Goal: Task Accomplishment & Management: Complete application form

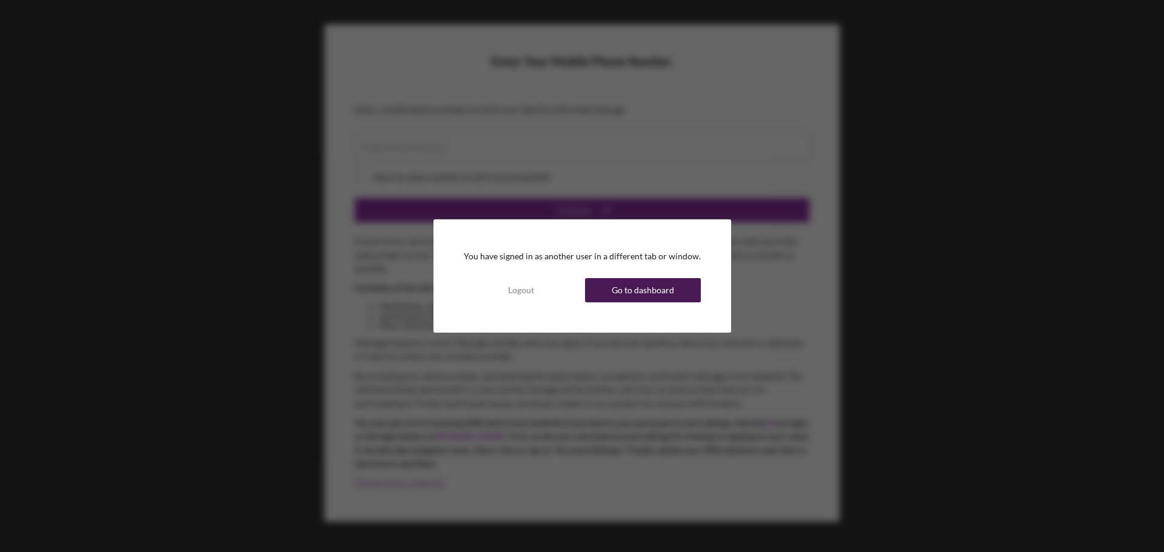
click at [623, 279] on div "Go to dashboard" at bounding box center [643, 290] width 62 height 24
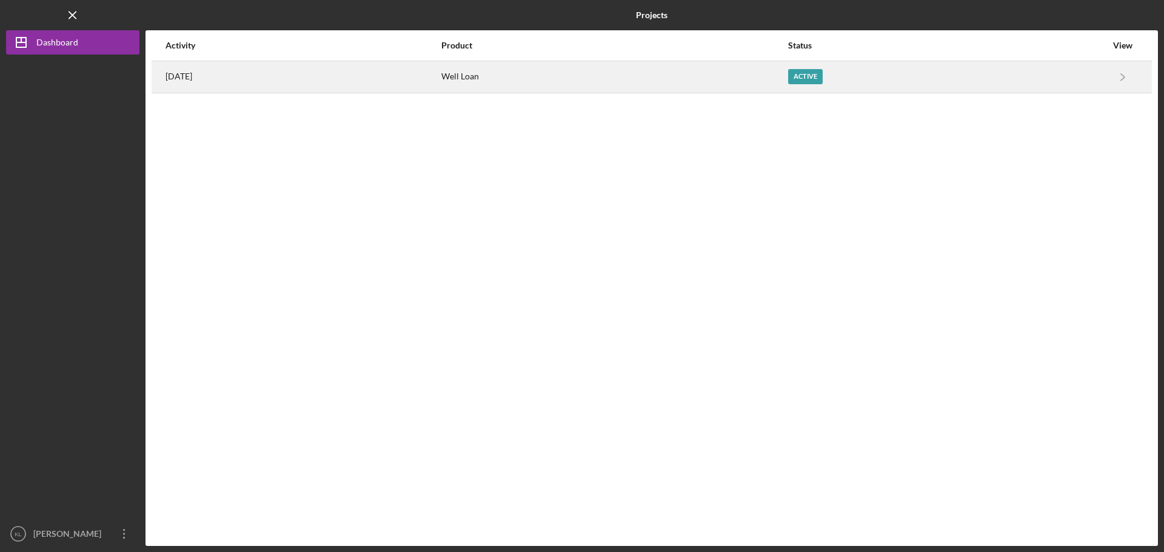
click at [406, 73] on div "[DATE]" at bounding box center [303, 77] width 275 height 30
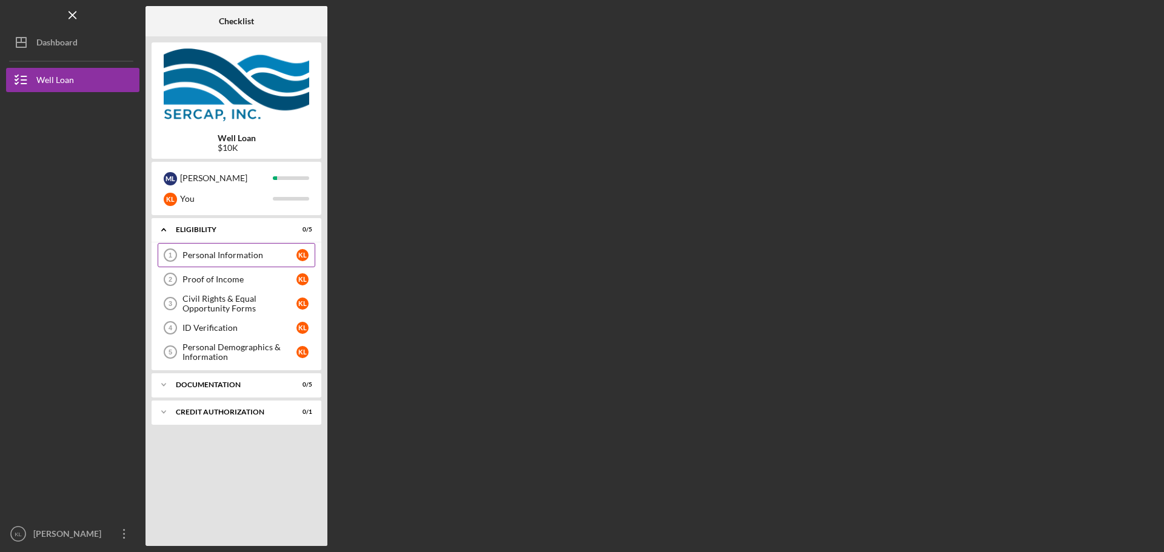
click at [200, 247] on link "Personal Information 1 Personal Information K L" at bounding box center [237, 255] width 158 height 24
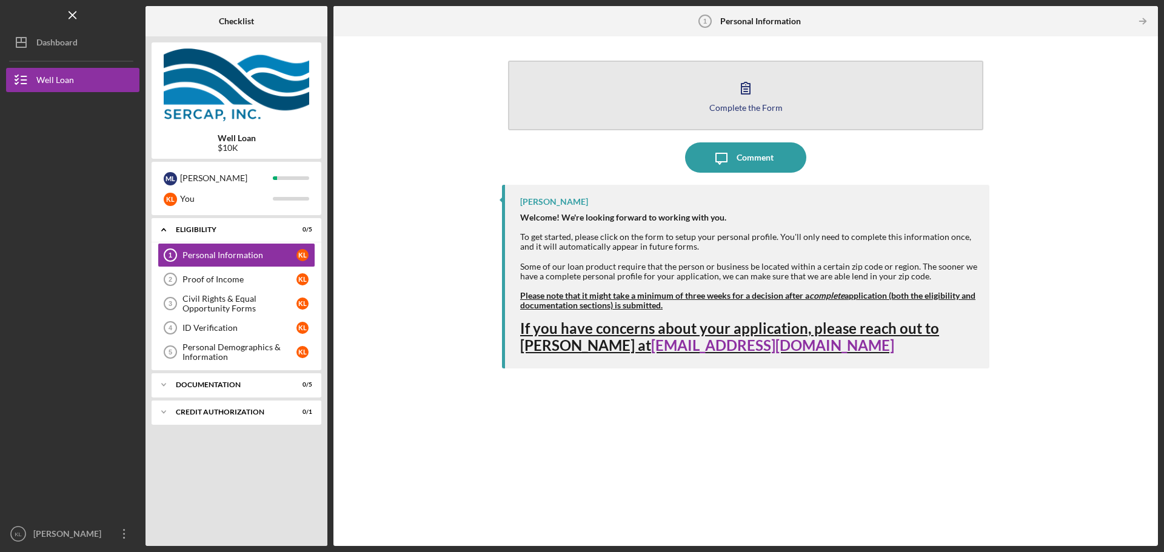
click at [749, 88] on icon "button" at bounding box center [746, 88] width 8 height 12
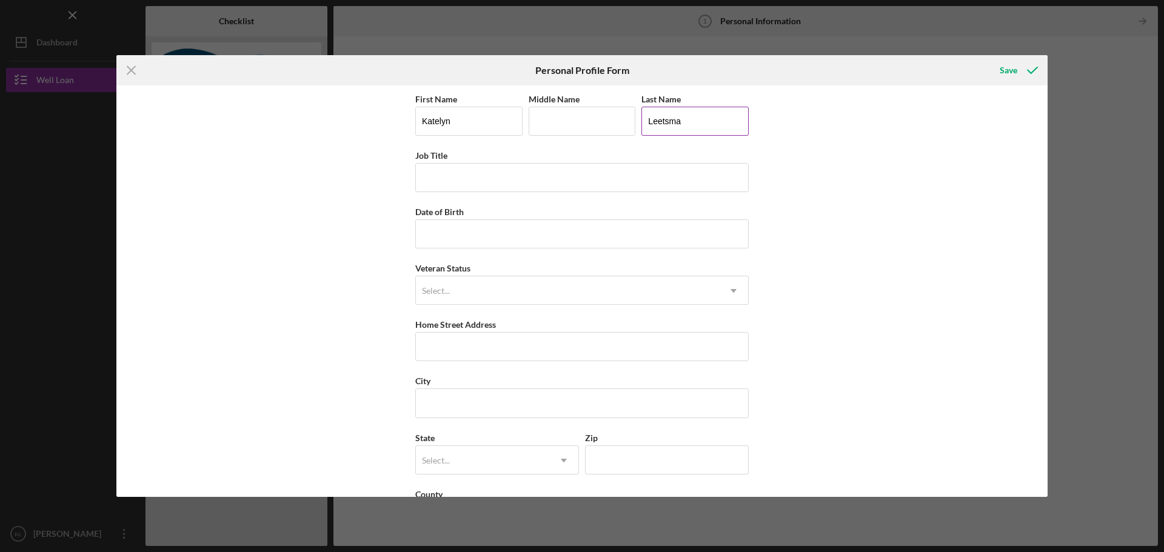
click at [662, 121] on input "Leetsma" at bounding box center [694, 121] width 107 height 29
type input "[PERSON_NAME]"
click at [467, 234] on input "Date of Birth" at bounding box center [581, 233] width 333 height 29
type input "[DATE]"
click at [506, 296] on div "Select..." at bounding box center [567, 291] width 303 height 28
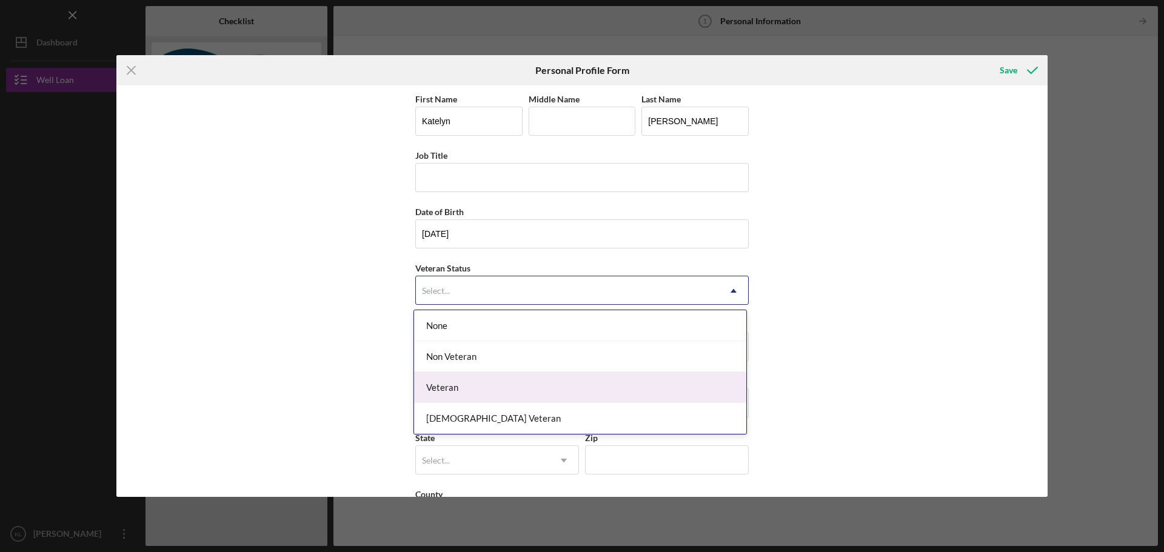
click at [471, 390] on div "Veteran" at bounding box center [580, 387] width 332 height 31
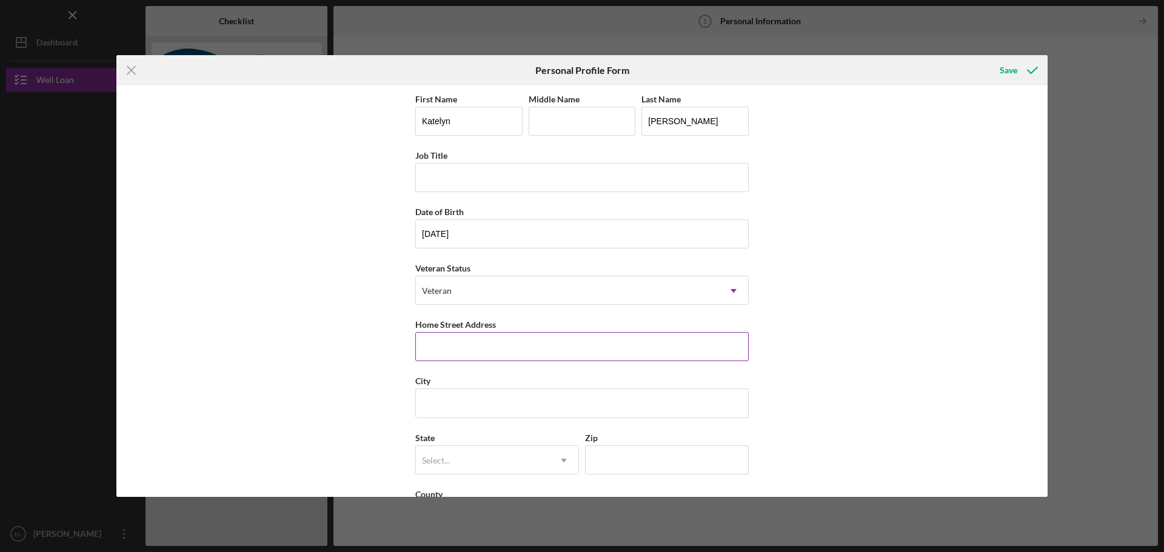
click at [473, 352] on input "Home Street Address" at bounding box center [581, 346] width 333 height 29
type input "[STREET_ADDRESS]"
type input "Dunstable"
type input "MA"
type input "01827"
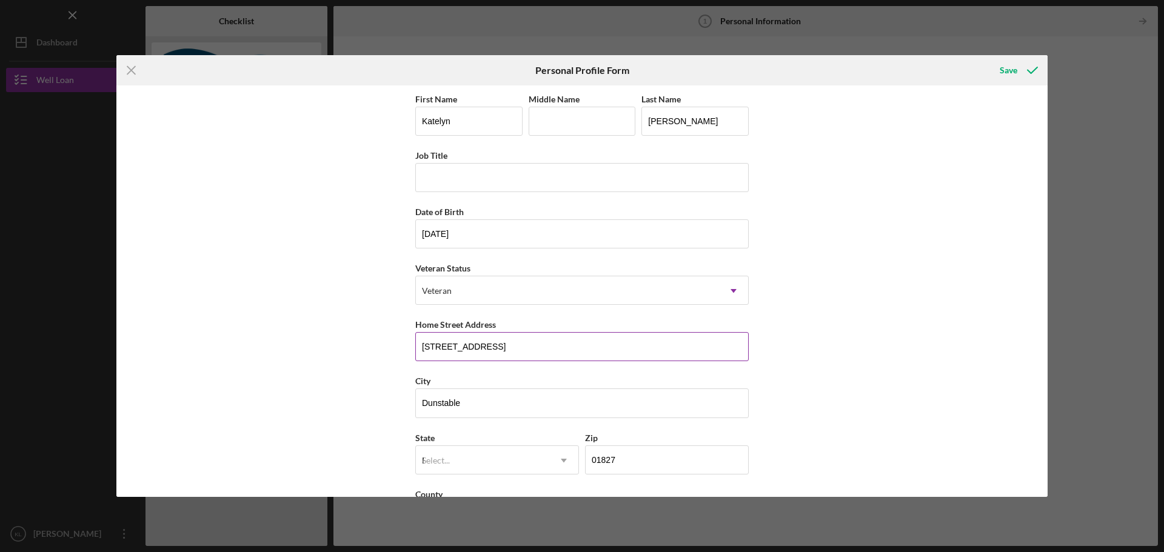
type input "[GEOGRAPHIC_DATA]"
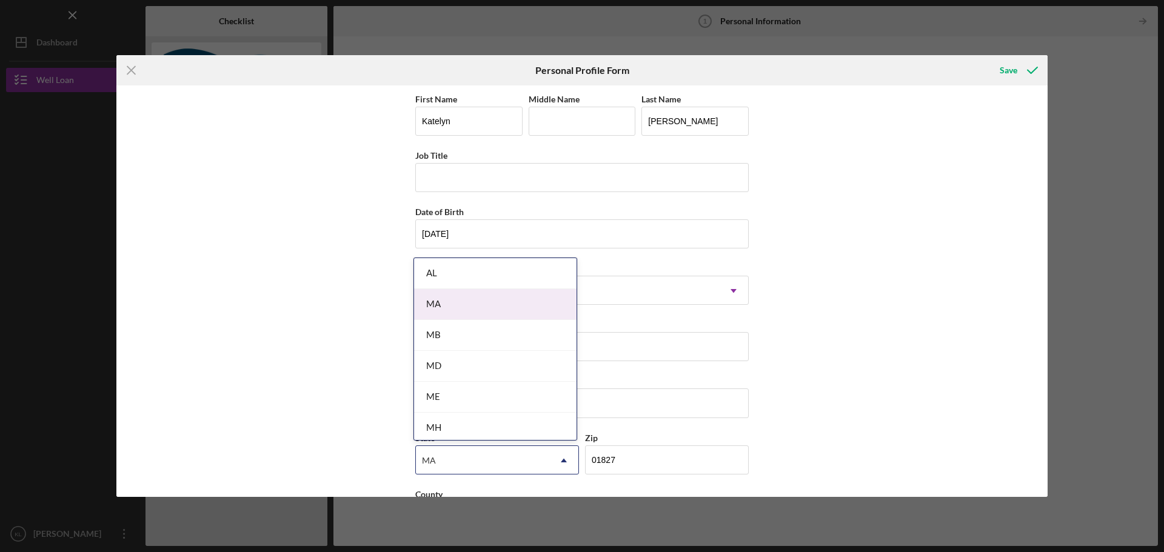
click at [509, 312] on div "MA" at bounding box center [495, 304] width 162 height 31
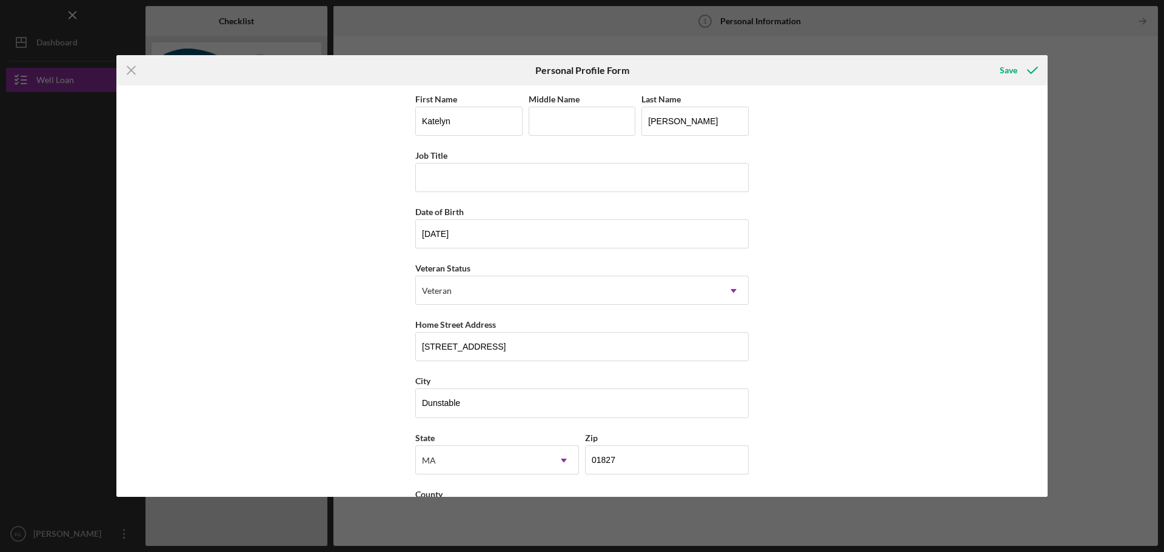
click at [865, 327] on div "First Name [PERSON_NAME] Middle Name Last Name [PERSON_NAME] Job Title Date of …" at bounding box center [581, 291] width 931 height 412
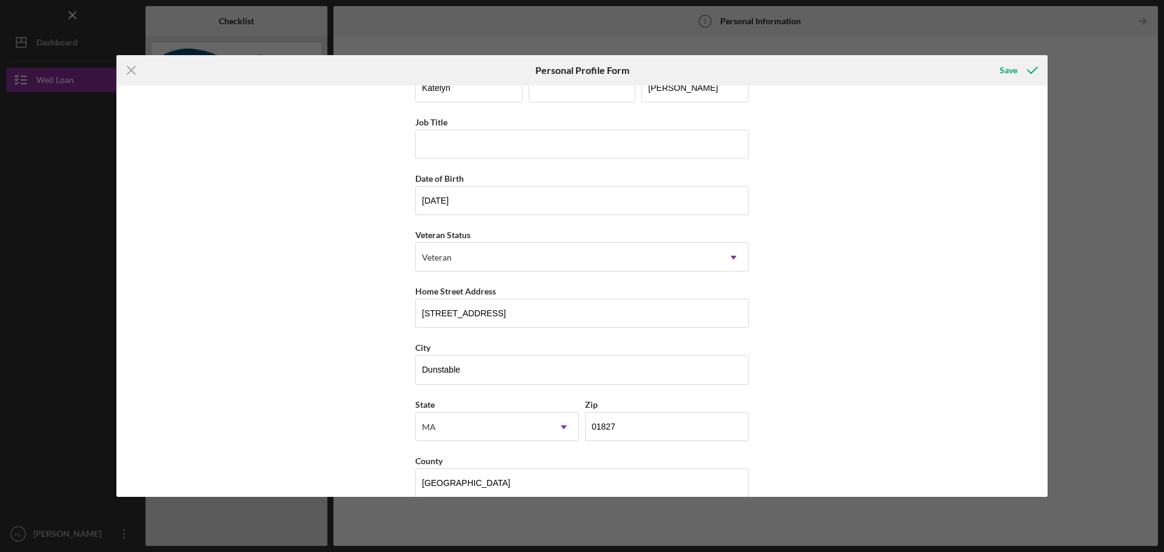
scroll to position [52, 0]
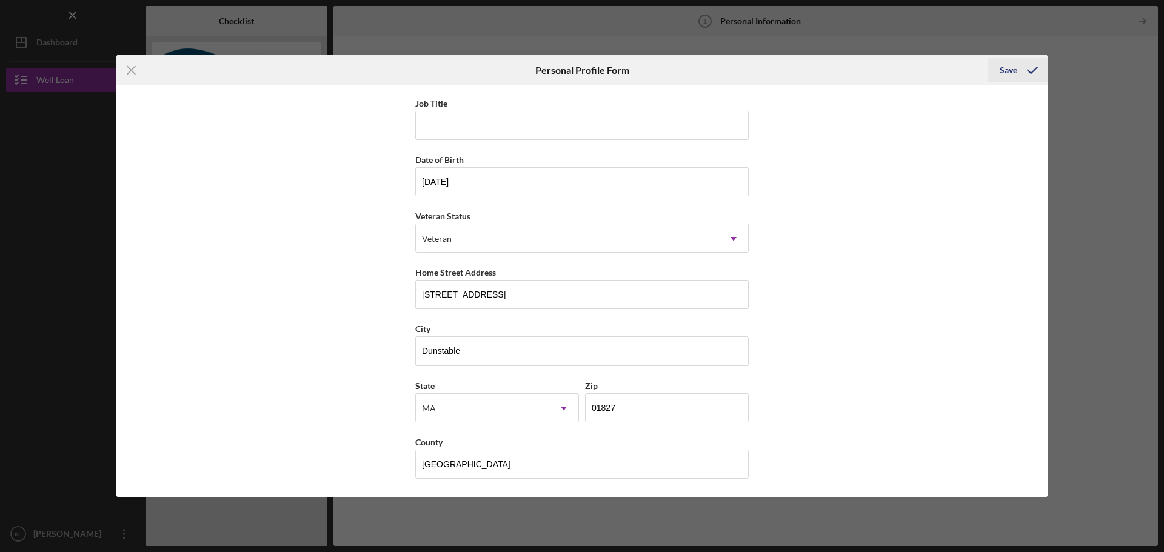
click at [1007, 65] on div "Save" at bounding box center [1009, 70] width 18 height 24
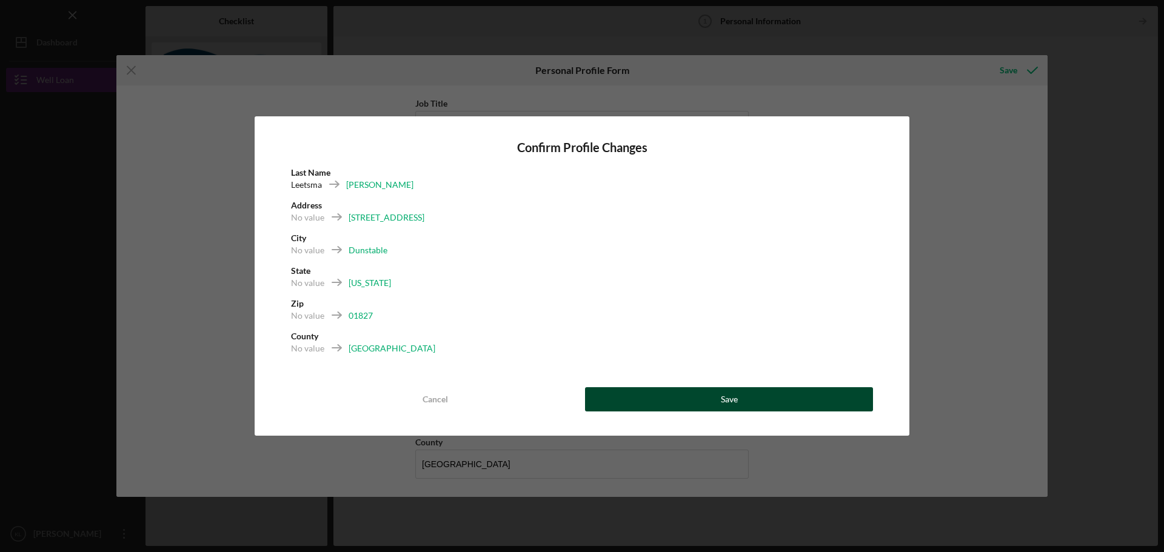
click at [649, 401] on button "Save" at bounding box center [729, 399] width 288 height 24
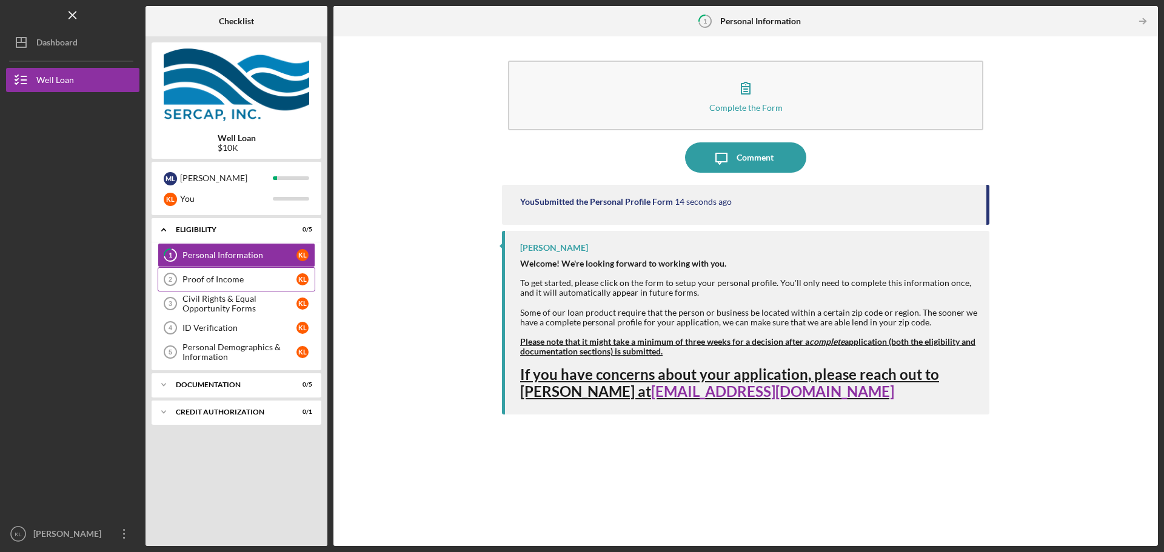
click at [249, 278] on div "Proof of Income" at bounding box center [239, 280] width 114 height 10
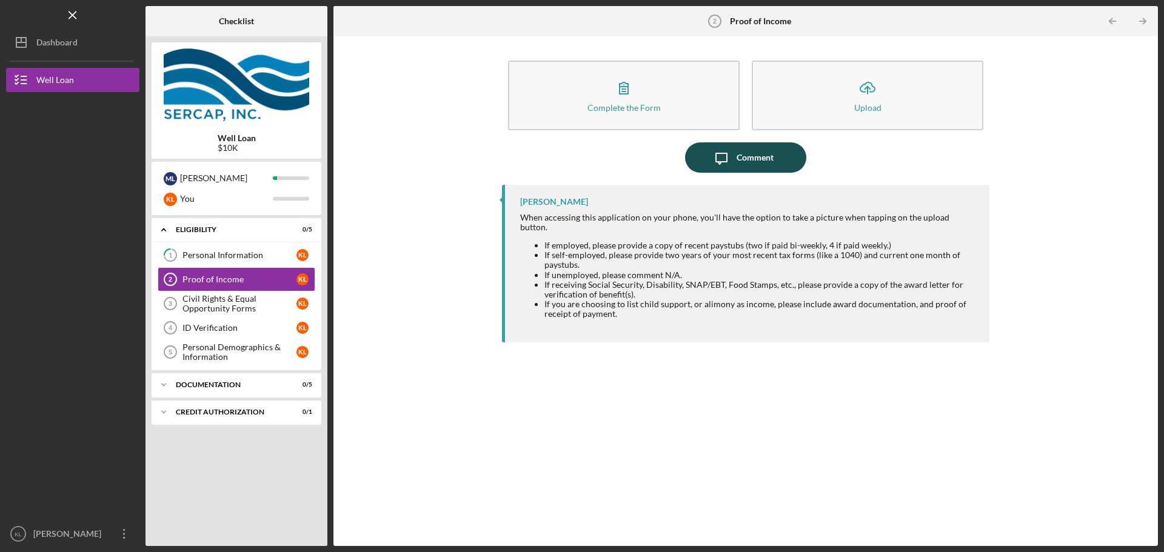
click at [733, 156] on icon "Icon/Message" at bounding box center [721, 157] width 30 height 30
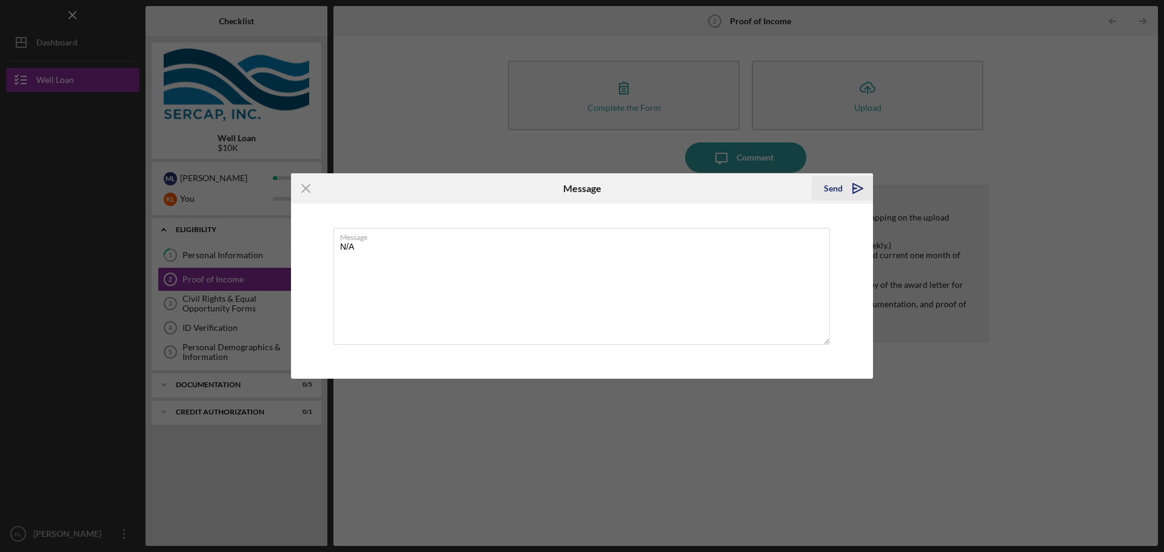
type textarea "N/A"
click at [851, 184] on icon "Icon/icon-invite-send" at bounding box center [858, 188] width 30 height 30
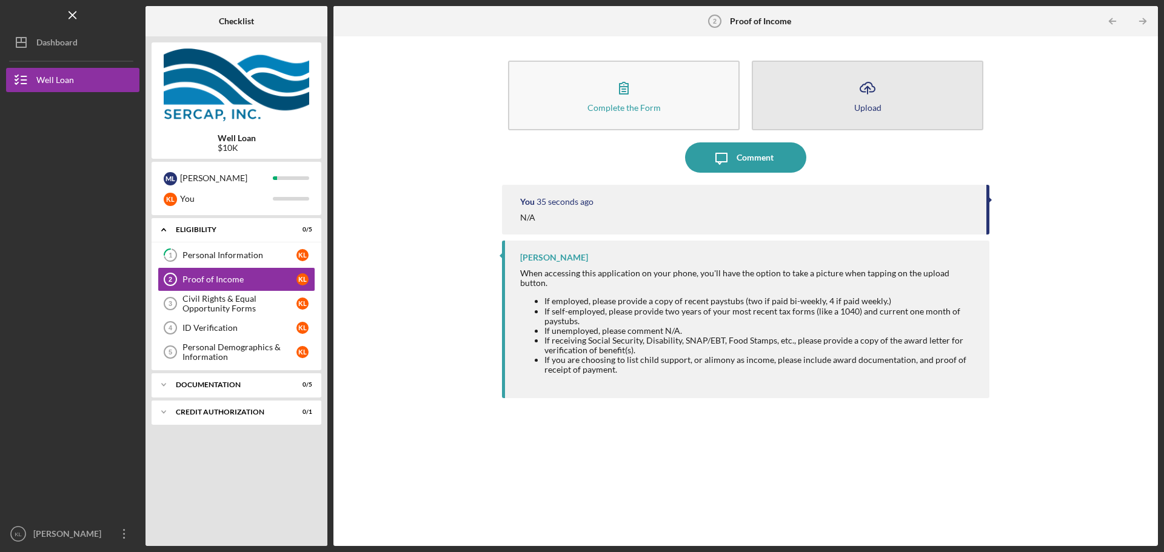
click at [859, 90] on icon "Icon/Upload" at bounding box center [867, 88] width 30 height 30
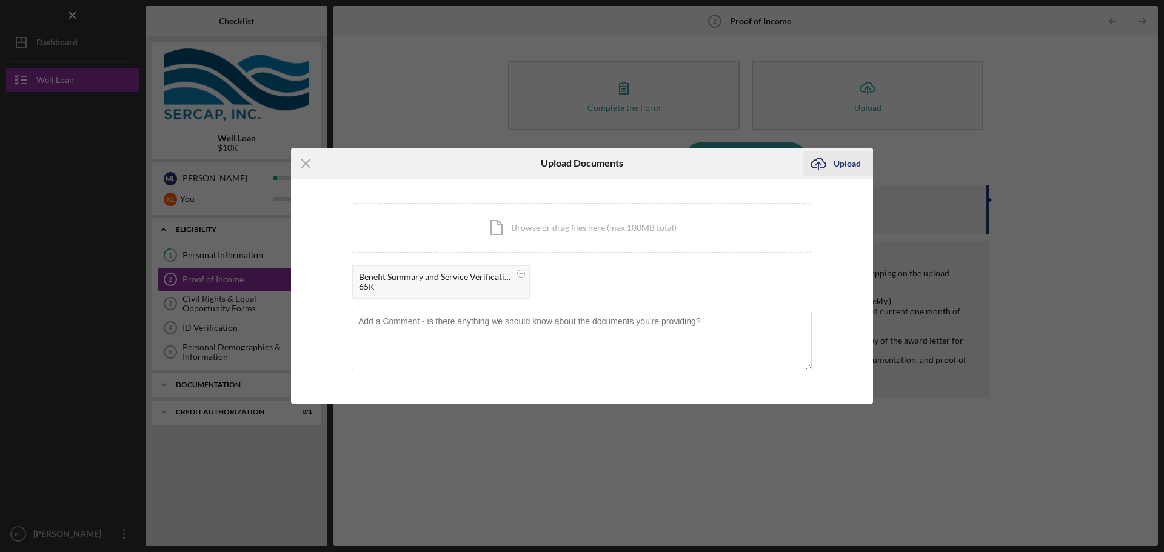
click at [834, 164] on div "Upload" at bounding box center [847, 164] width 27 height 24
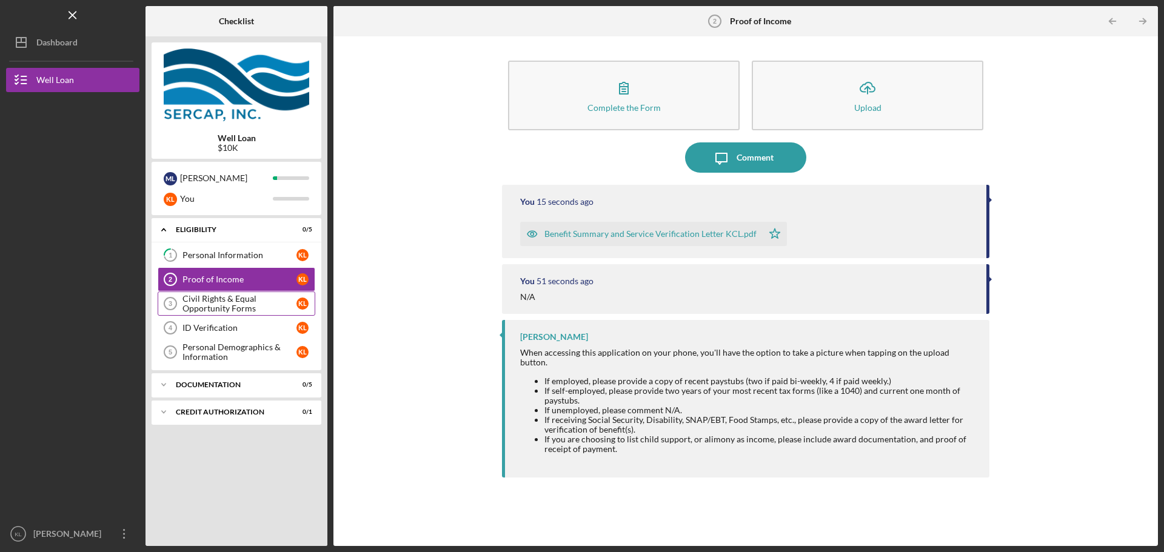
click at [259, 300] on div "Civil Rights & Equal Opportunity Forms" at bounding box center [239, 303] width 114 height 19
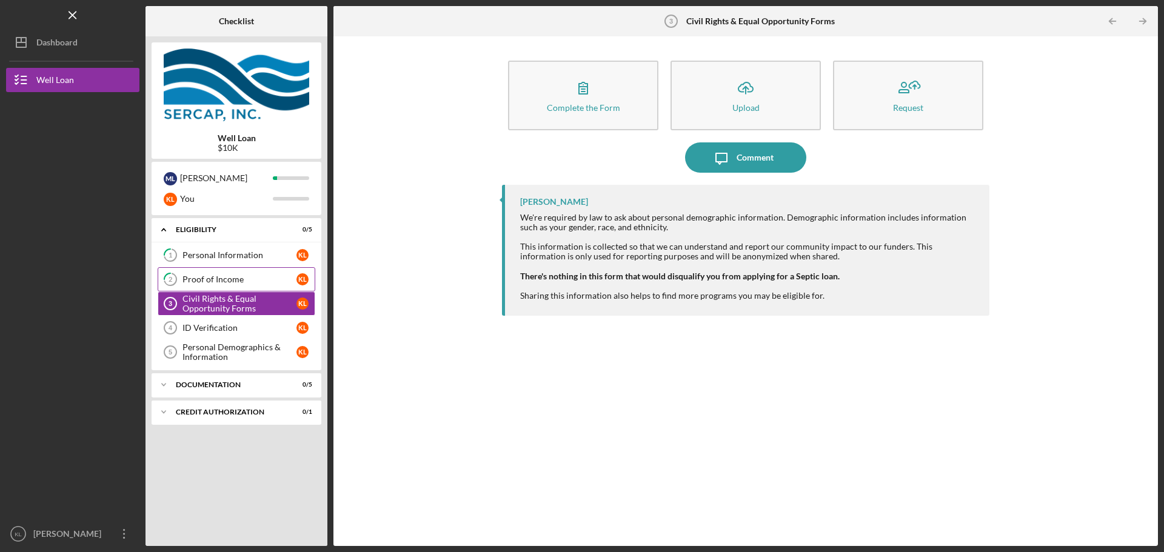
click at [258, 281] on div "Proof of Income" at bounding box center [239, 280] width 114 height 10
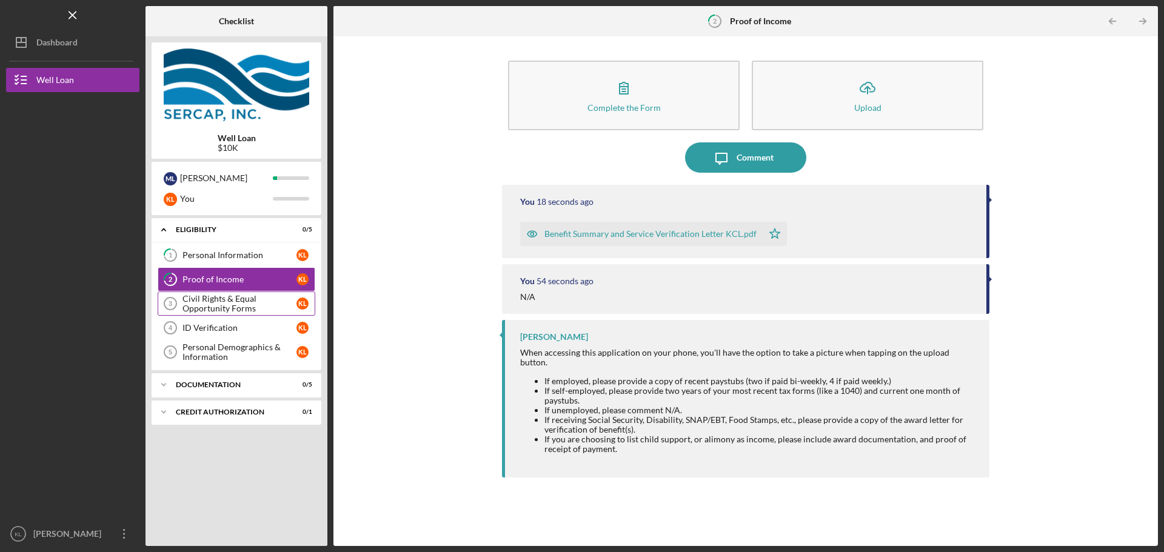
click at [221, 298] on div "Civil Rights & Equal Opportunity Forms" at bounding box center [239, 303] width 114 height 19
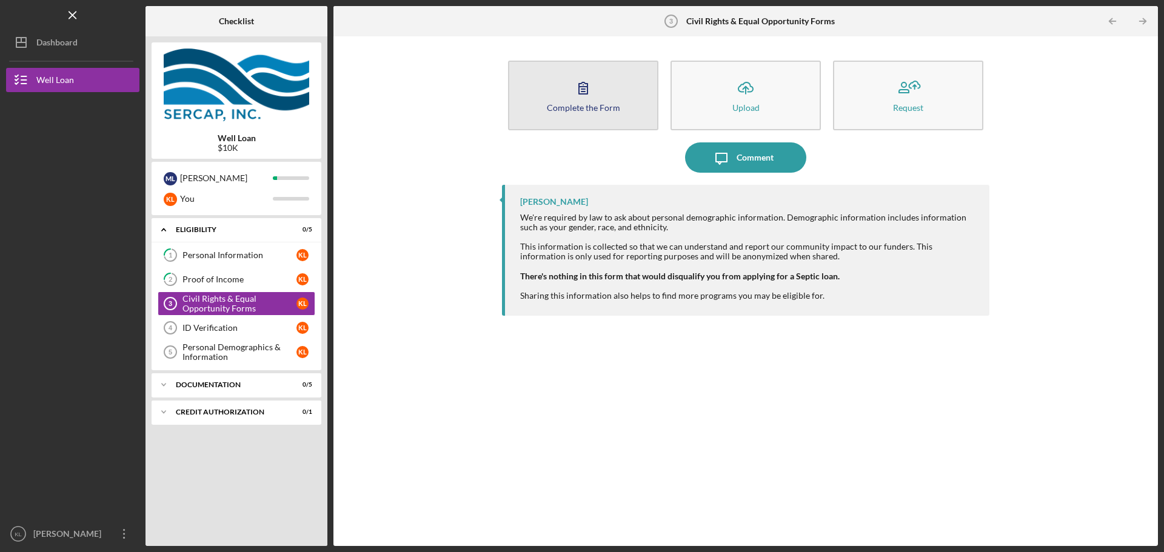
click at [595, 89] on icon "button" at bounding box center [583, 88] width 30 height 30
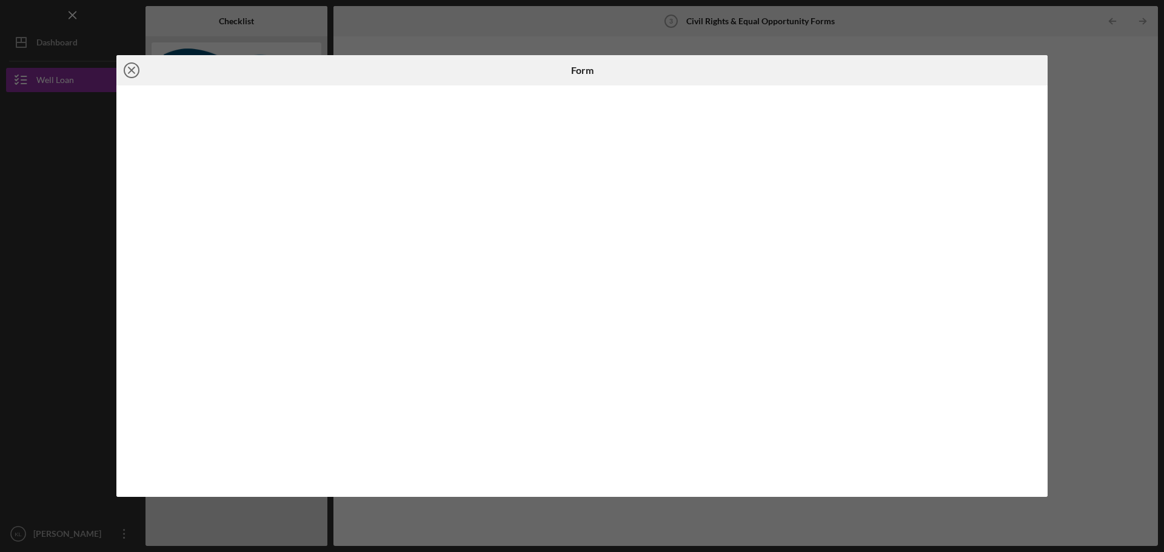
click at [132, 68] on icon "Icon/Close" at bounding box center [131, 70] width 30 height 30
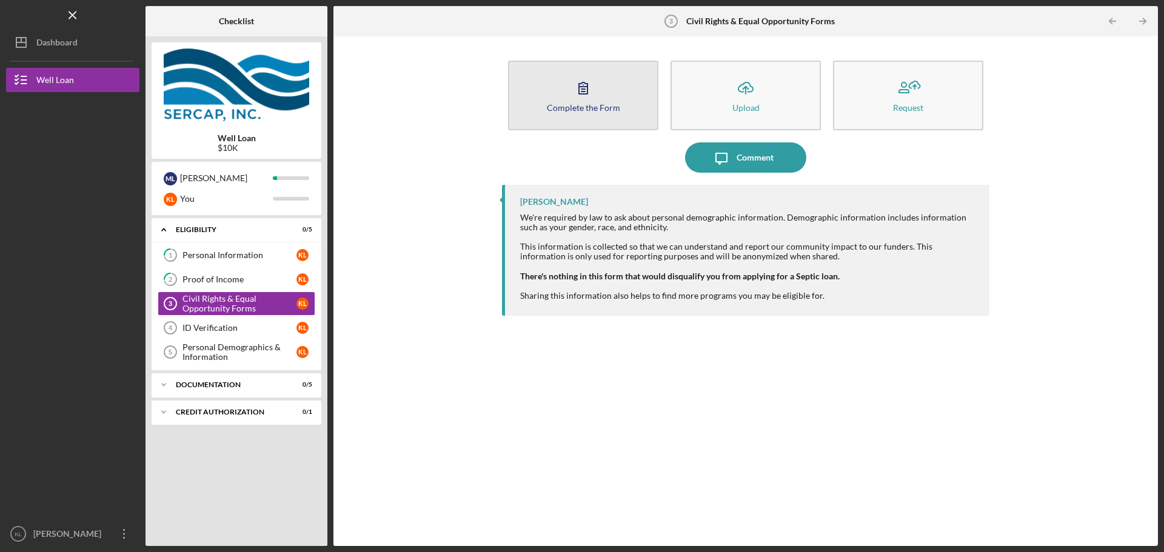
click at [587, 92] on icon "button" at bounding box center [583, 88] width 8 height 12
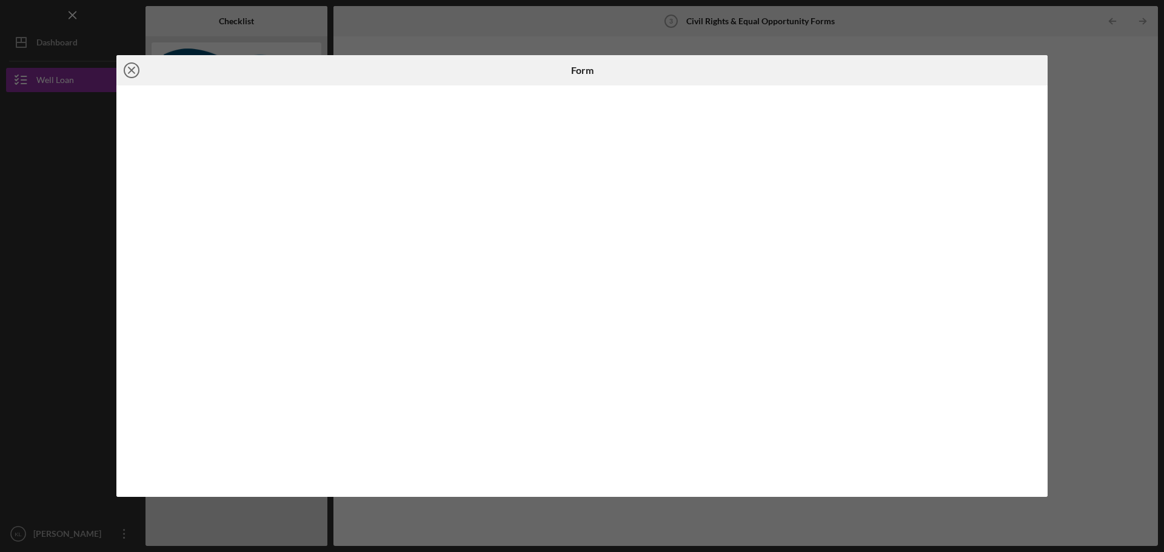
click at [133, 68] on icon "Icon/Close" at bounding box center [131, 70] width 30 height 30
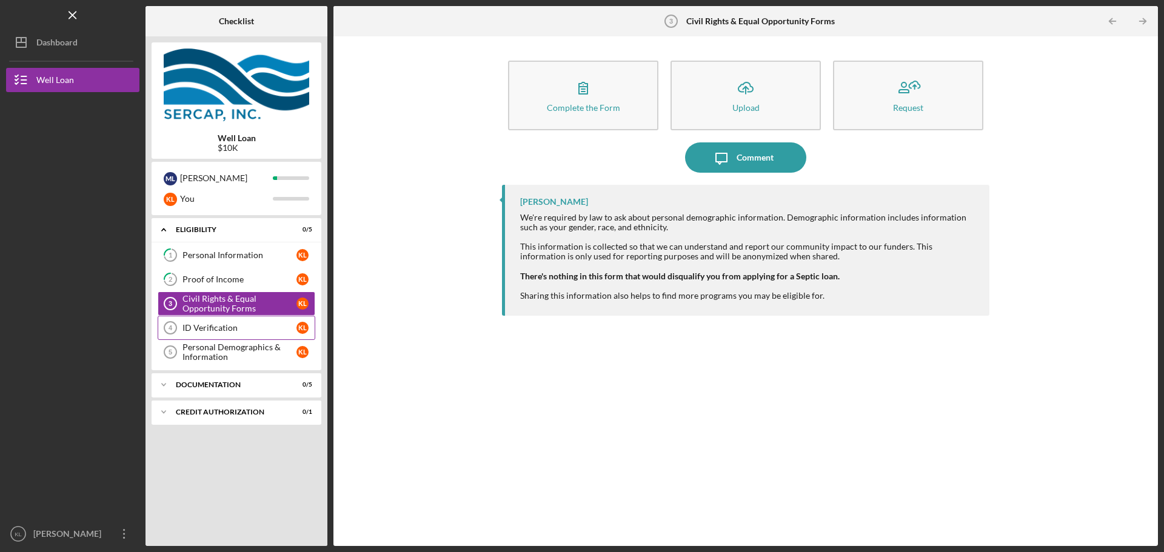
click at [196, 324] on div "ID Verification" at bounding box center [239, 328] width 114 height 10
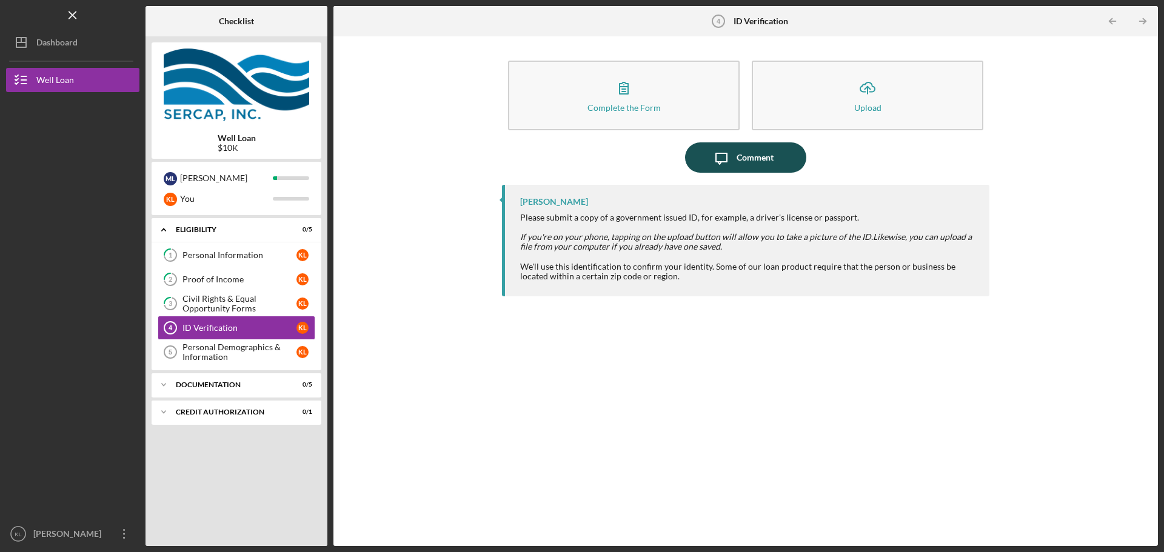
click at [734, 154] on icon "Icon/Message" at bounding box center [721, 157] width 30 height 30
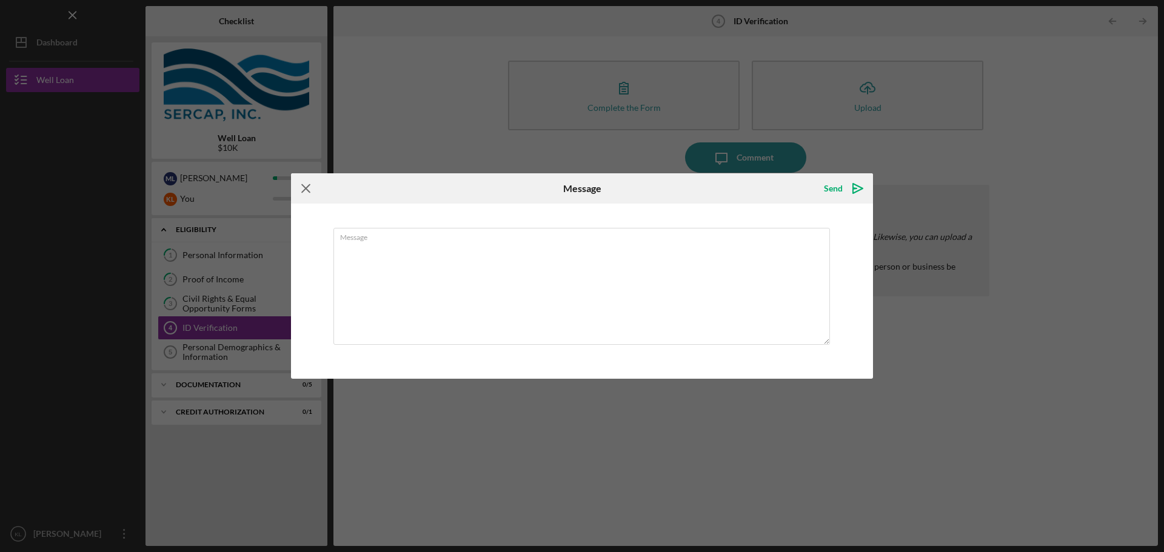
drag, startPoint x: 303, startPoint y: 190, endPoint x: 344, endPoint y: 185, distance: 41.5
click at [303, 190] on icon "Icon/Menu Close" at bounding box center [306, 188] width 30 height 30
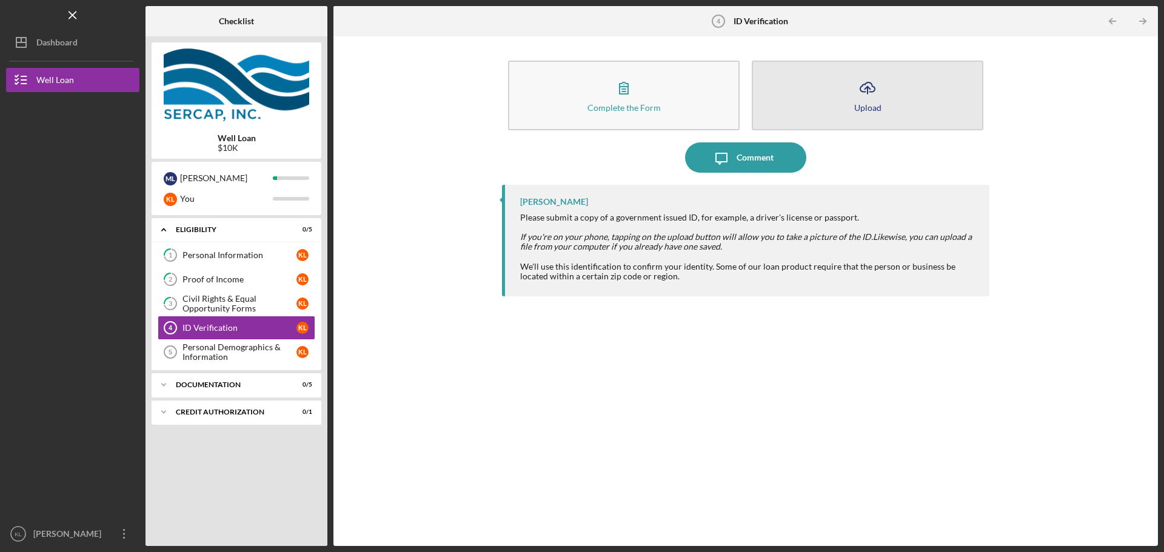
click at [868, 84] on icon "Icon/Upload" at bounding box center [867, 88] width 30 height 30
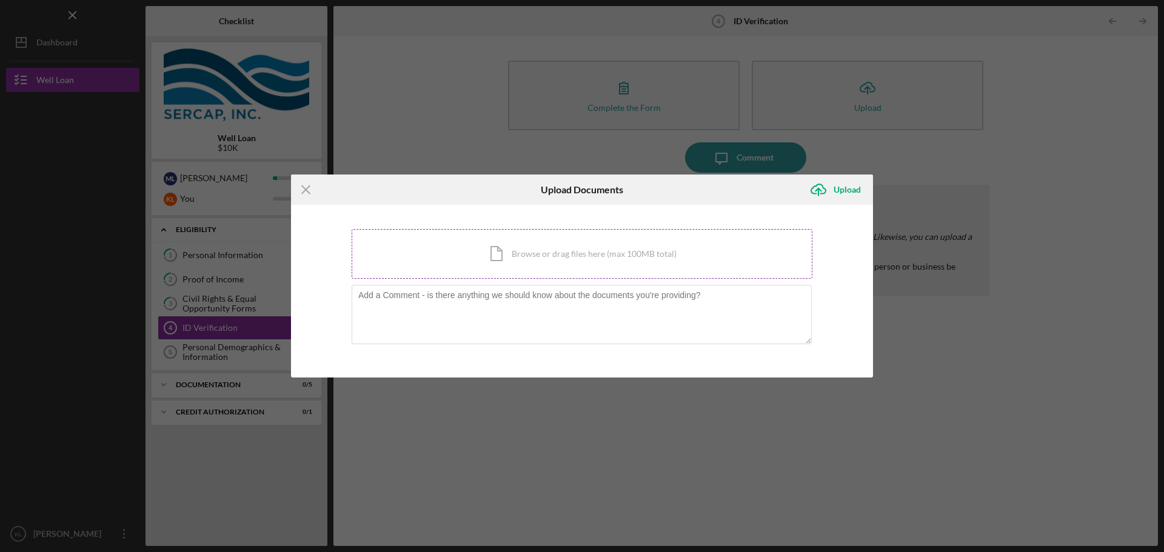
click at [570, 253] on div "Icon/Document Browse or drag files here (max 100MB total) Tap to choose files o…" at bounding box center [582, 254] width 461 height 50
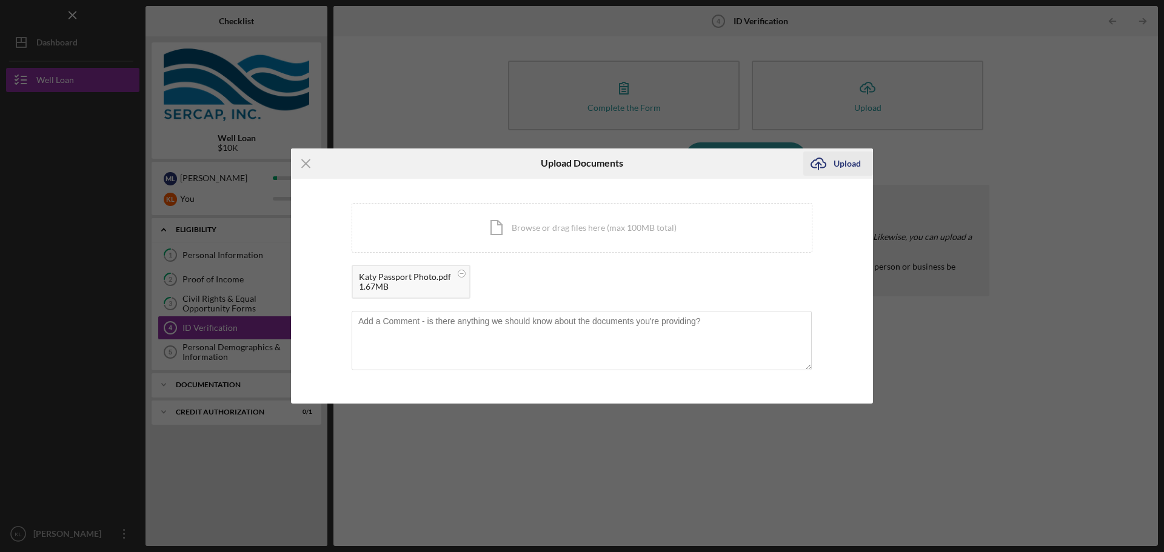
click at [849, 164] on div "Upload" at bounding box center [847, 164] width 27 height 24
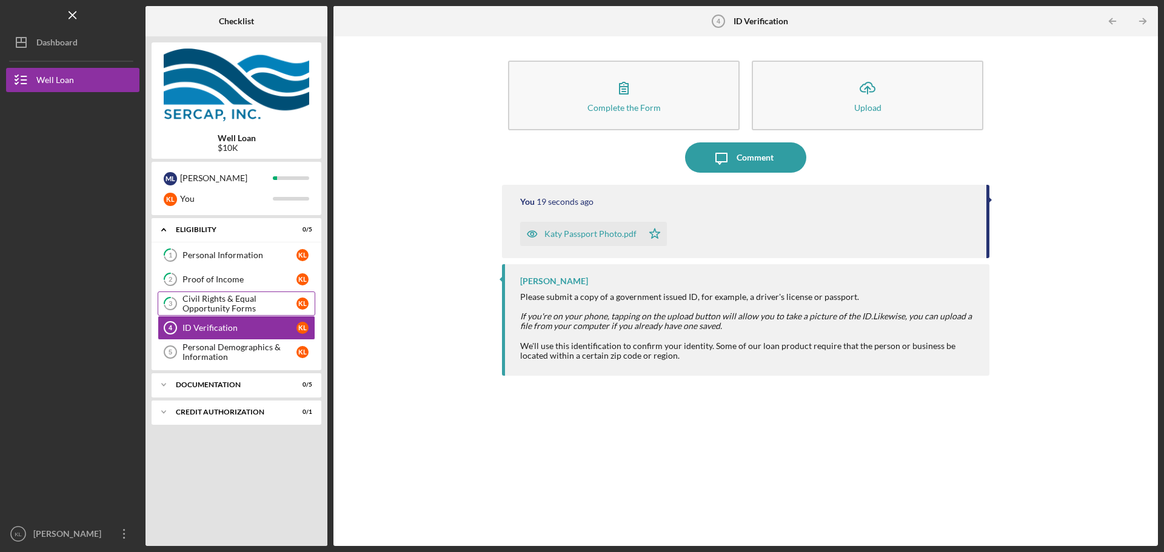
click at [234, 305] on div "Civil Rights & Equal Opportunity Forms" at bounding box center [239, 303] width 114 height 19
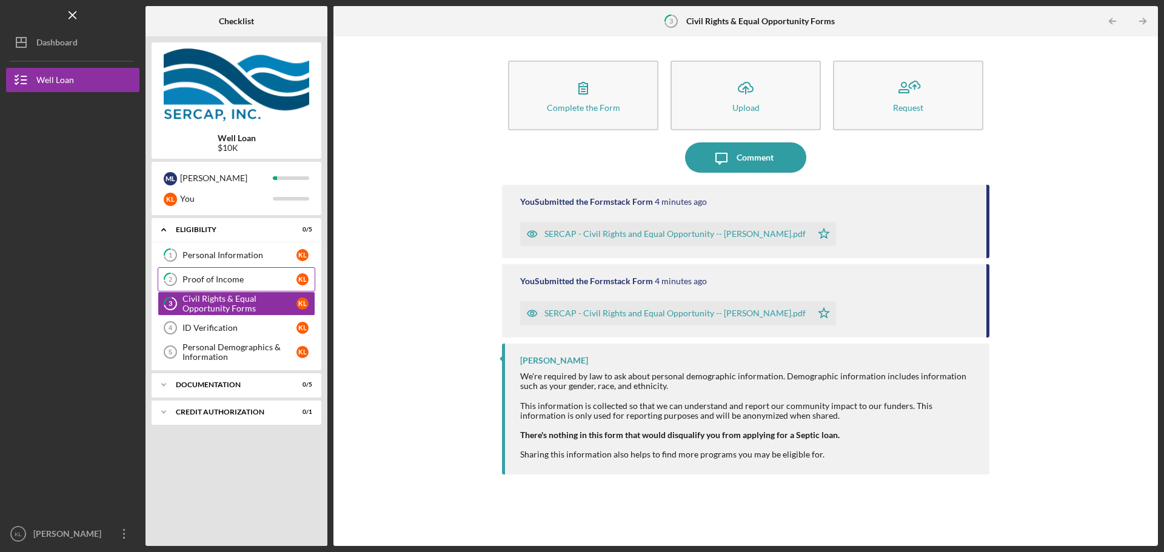
click at [256, 289] on link "2 Proof of Income K L" at bounding box center [237, 279] width 158 height 24
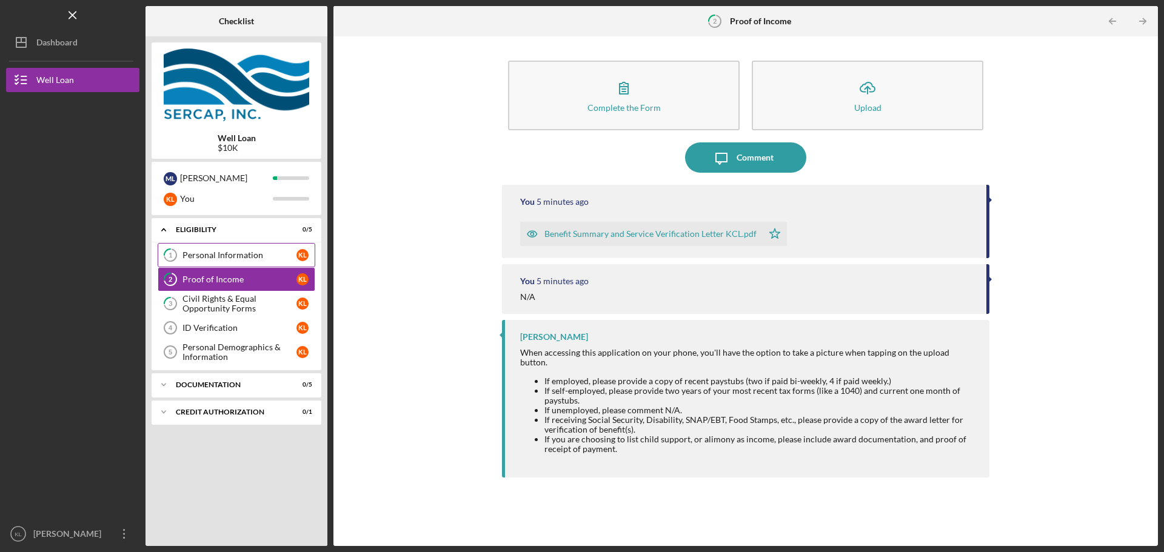
click at [273, 259] on div "Personal Information" at bounding box center [239, 255] width 114 height 10
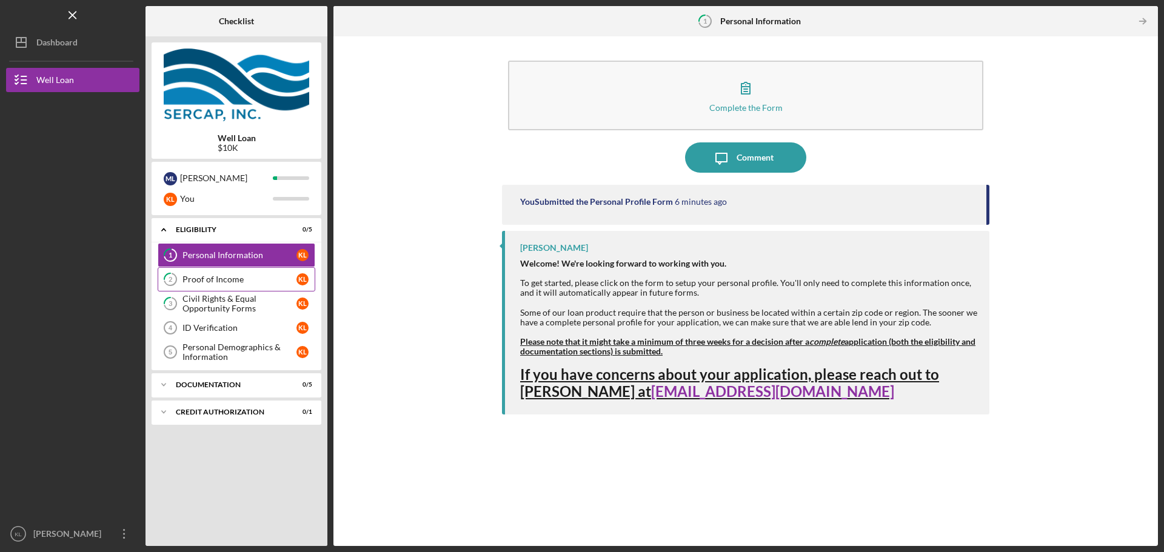
click at [270, 269] on link "2 Proof of Income K L" at bounding box center [237, 279] width 158 height 24
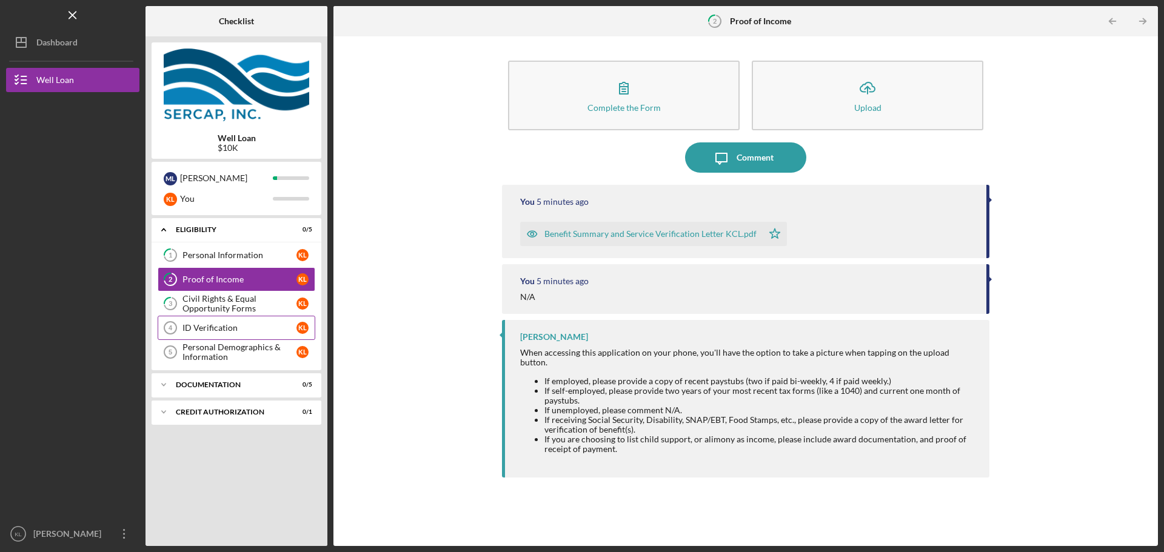
click at [243, 330] on div "ID Verification" at bounding box center [239, 328] width 114 height 10
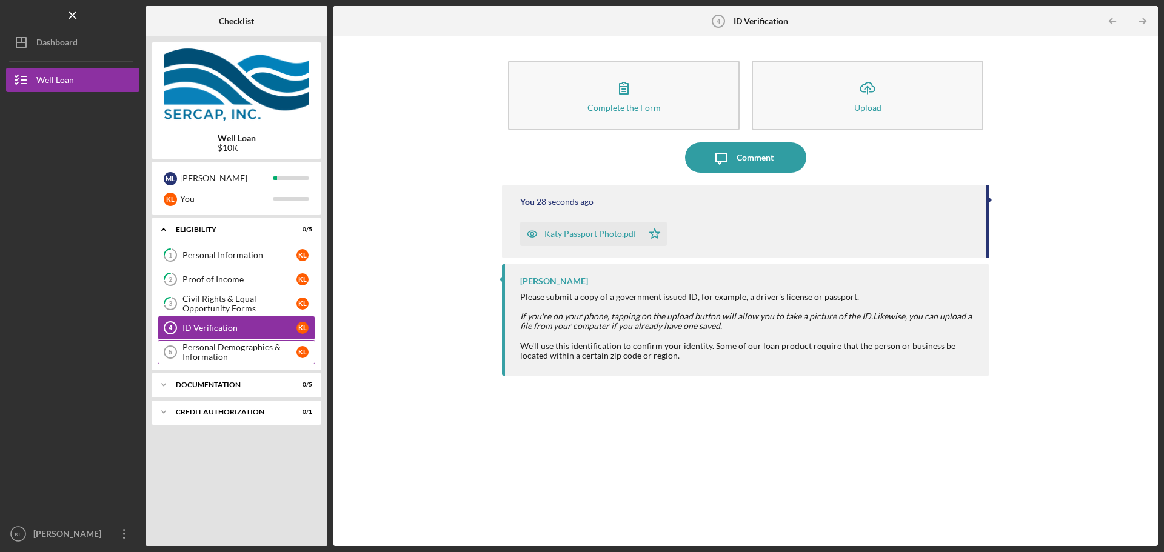
click at [203, 354] on div "Personal Demographics & Information" at bounding box center [239, 352] width 114 height 19
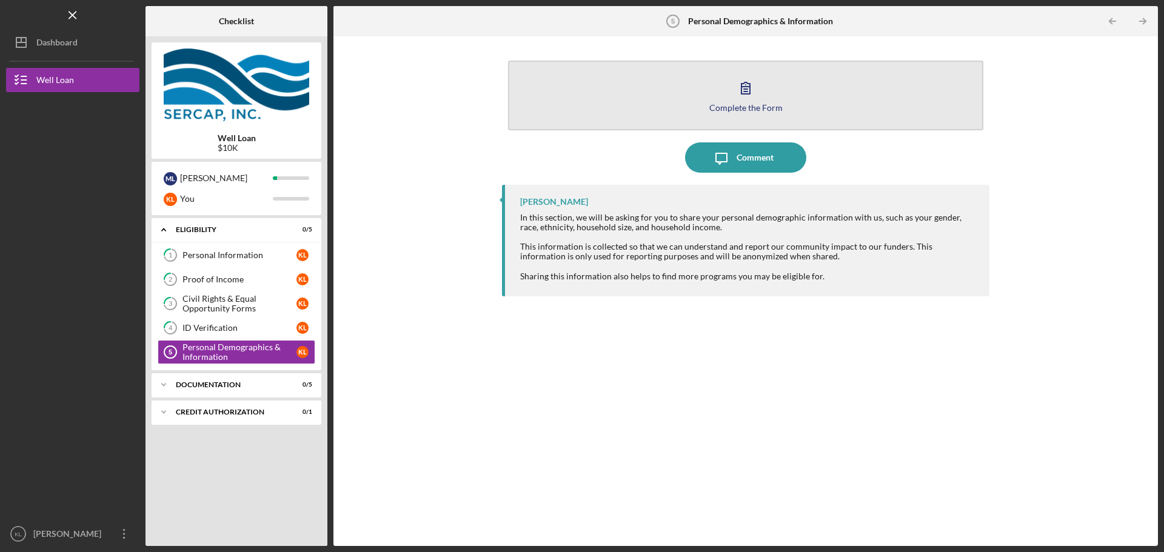
click at [723, 100] on button "Complete the Form Form" at bounding box center [745, 96] width 475 height 70
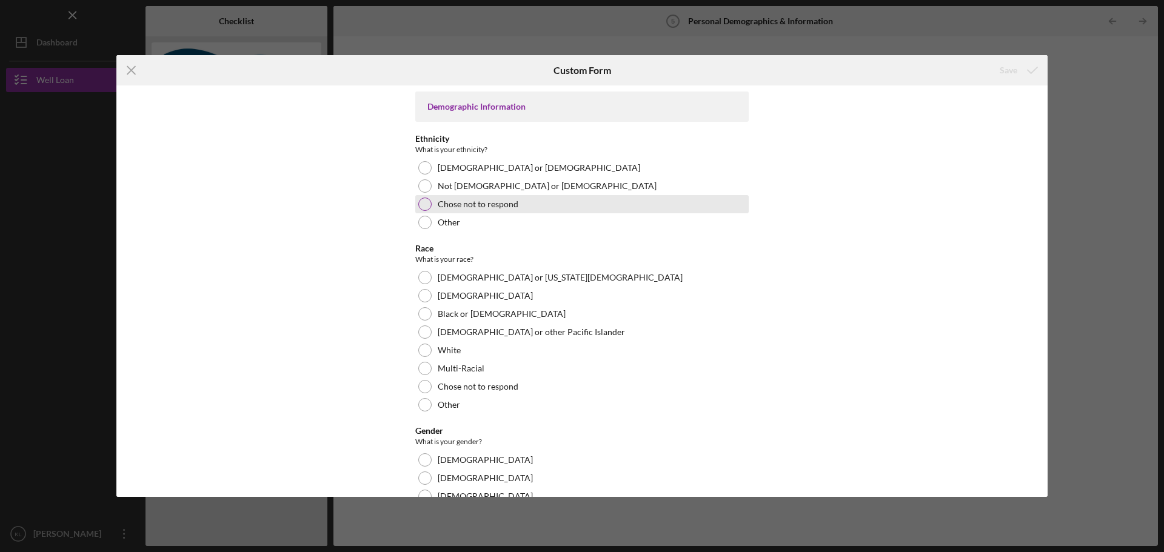
click at [416, 207] on div "Chose not to respond" at bounding box center [581, 204] width 333 height 18
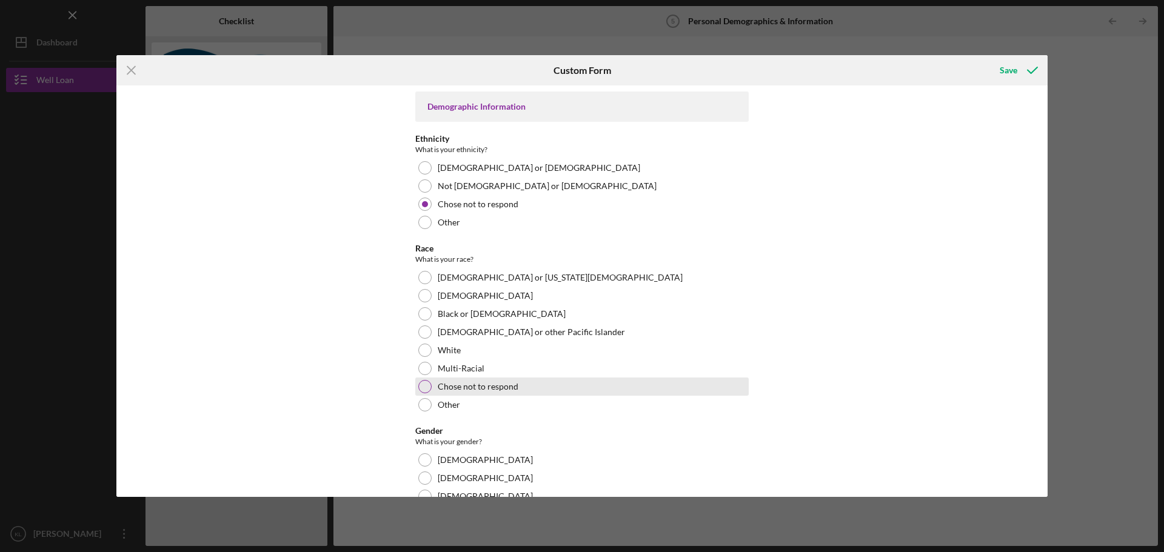
click at [419, 390] on div at bounding box center [424, 386] width 13 height 13
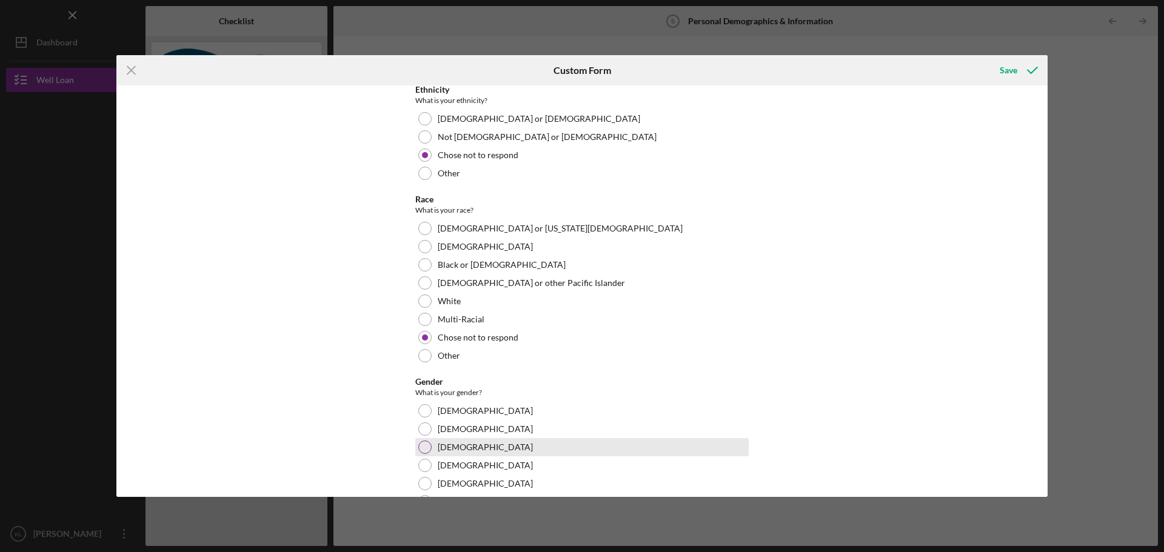
scroll to position [121, 0]
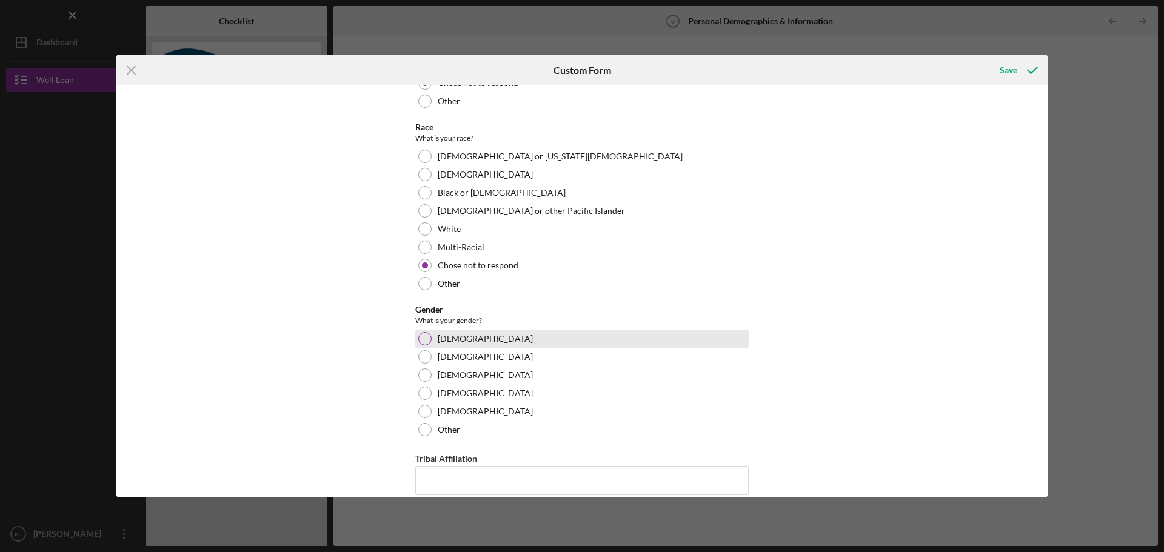
click at [425, 340] on div at bounding box center [424, 338] width 13 height 13
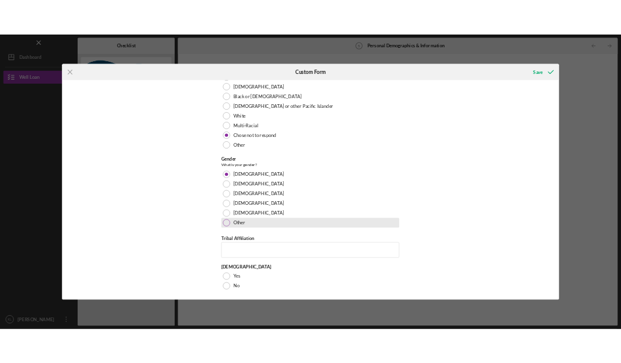
scroll to position [199, 0]
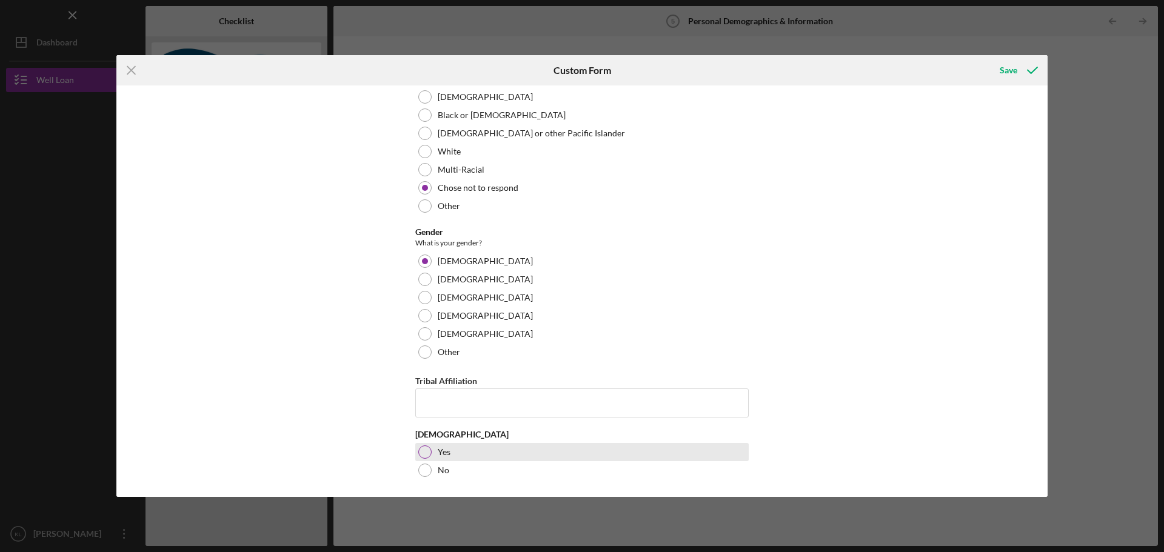
click at [425, 448] on div at bounding box center [424, 452] width 13 height 13
click at [1012, 67] on div "Save" at bounding box center [1009, 70] width 18 height 24
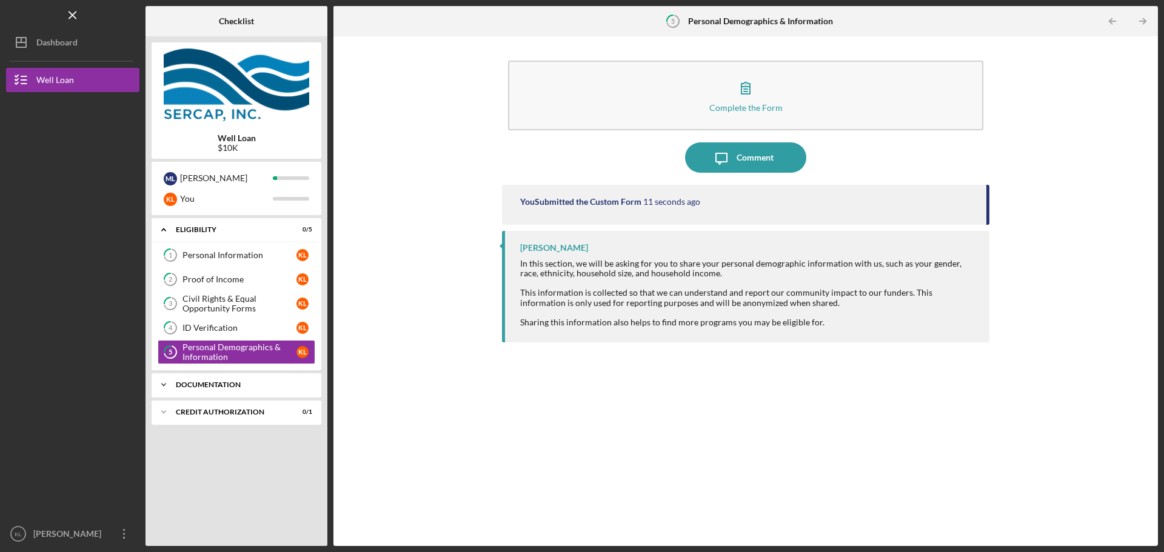
click at [181, 383] on div "Documentation" at bounding box center [241, 384] width 130 height 7
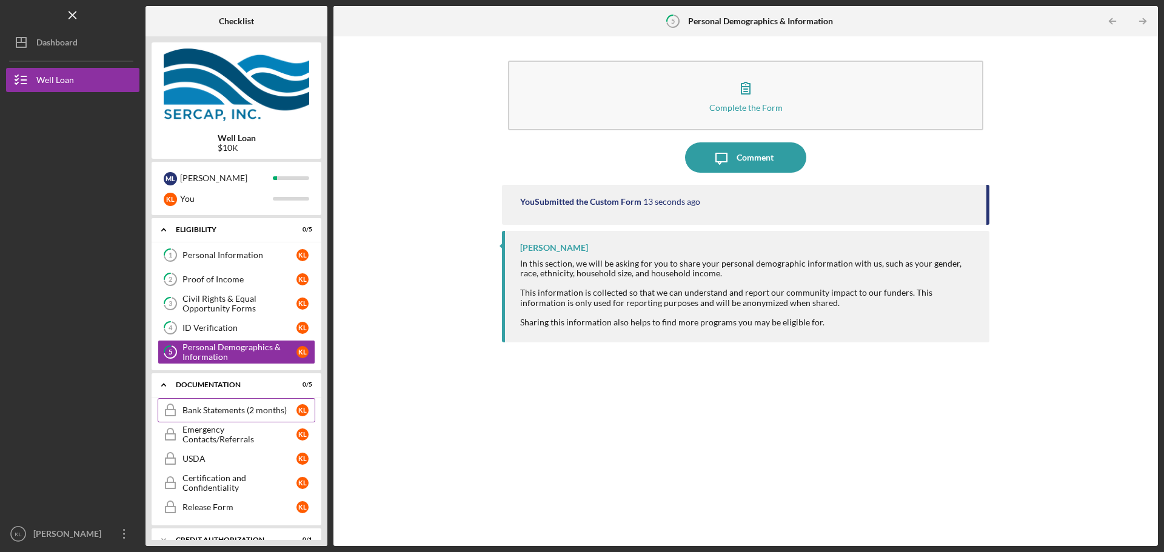
click at [210, 413] on div "Bank Statements (2 months)" at bounding box center [239, 411] width 114 height 10
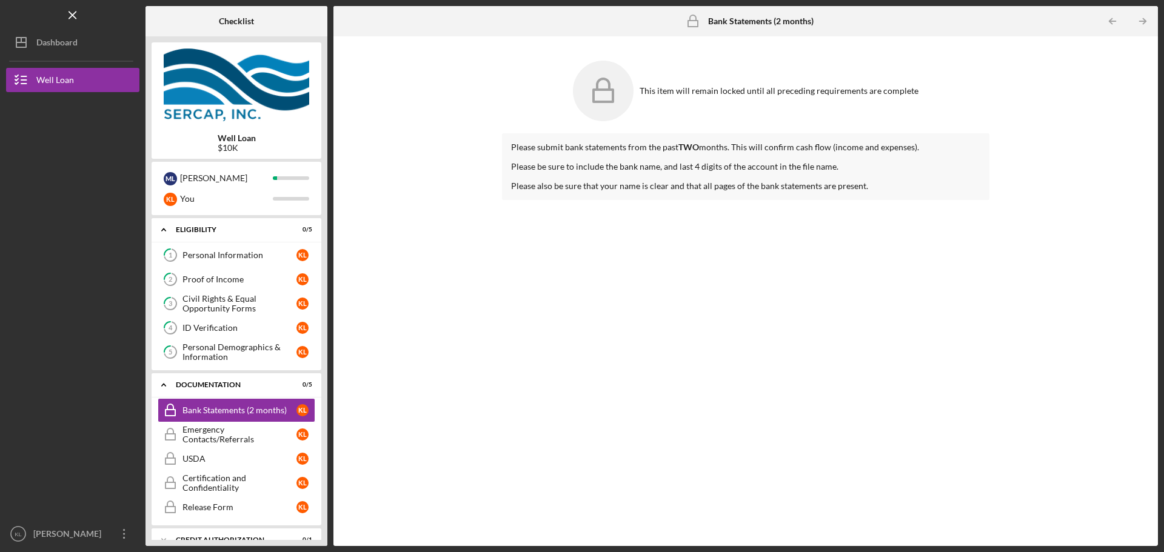
click at [679, 144] on strong "TWO" at bounding box center [688, 147] width 21 height 10
click at [234, 355] on div "Personal Demographics & Information" at bounding box center [239, 352] width 114 height 19
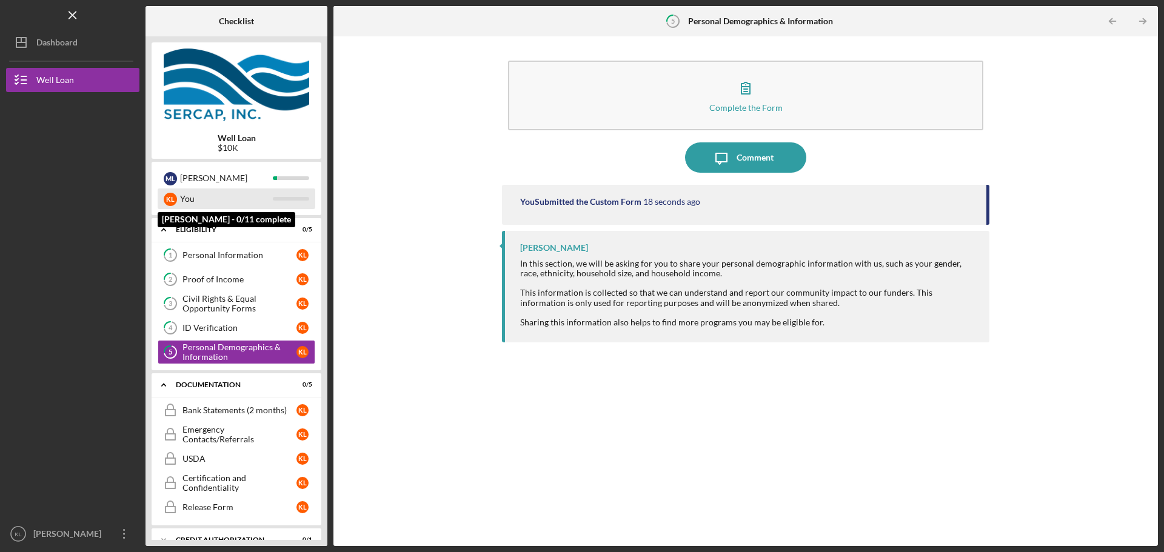
click at [253, 195] on div "You" at bounding box center [226, 199] width 93 height 21
click at [224, 255] on div "Personal Information" at bounding box center [239, 255] width 114 height 10
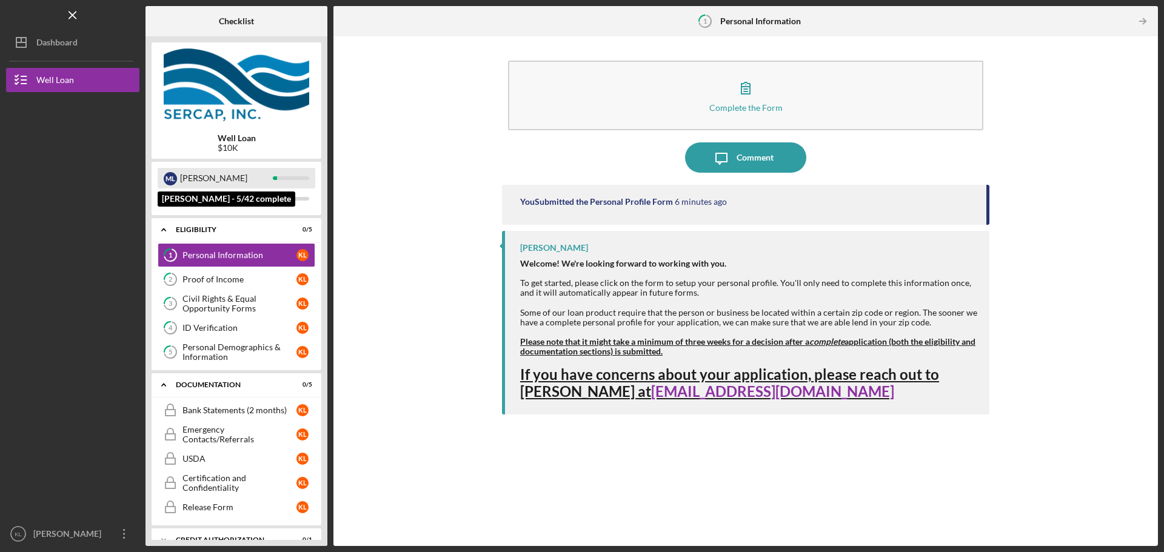
click at [253, 178] on div "[PERSON_NAME]" at bounding box center [226, 178] width 93 height 21
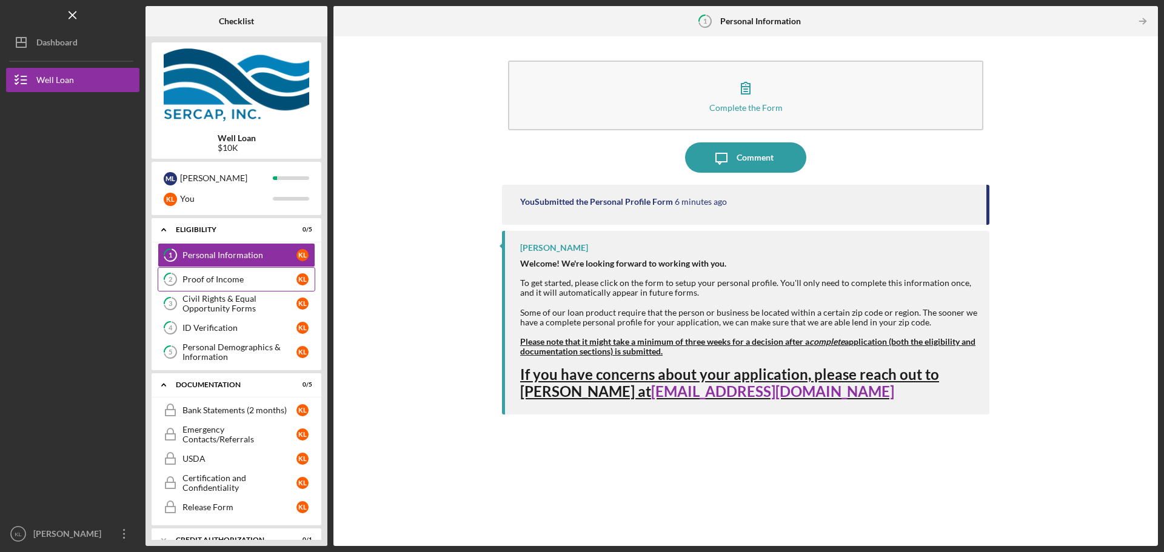
click at [207, 275] on div "Proof of Income" at bounding box center [239, 280] width 114 height 10
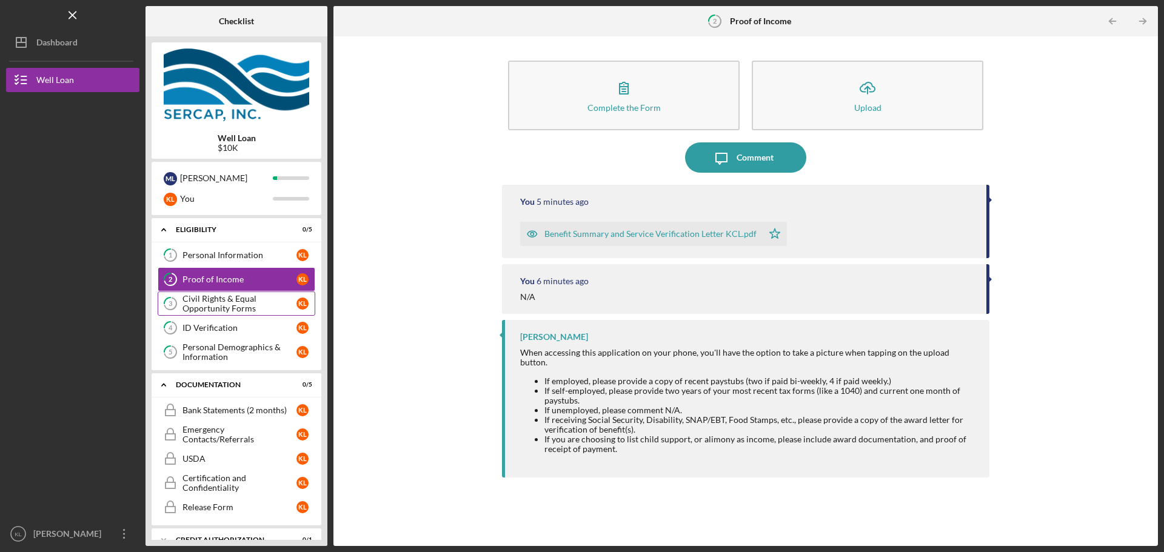
click at [205, 300] on div "Civil Rights & Equal Opportunity Forms" at bounding box center [239, 303] width 114 height 19
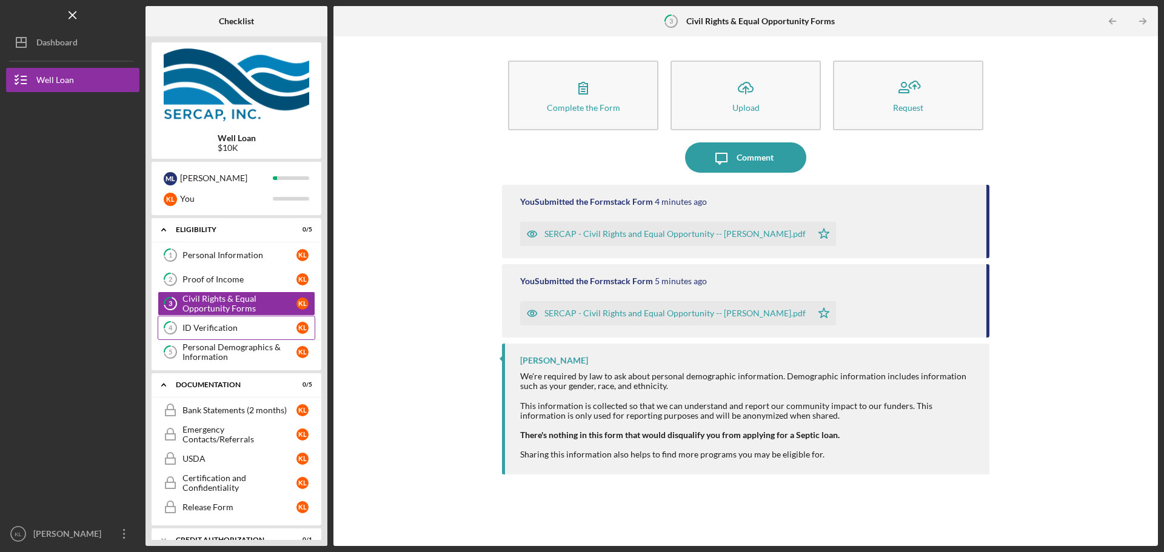
click at [204, 327] on div "ID Verification" at bounding box center [239, 328] width 114 height 10
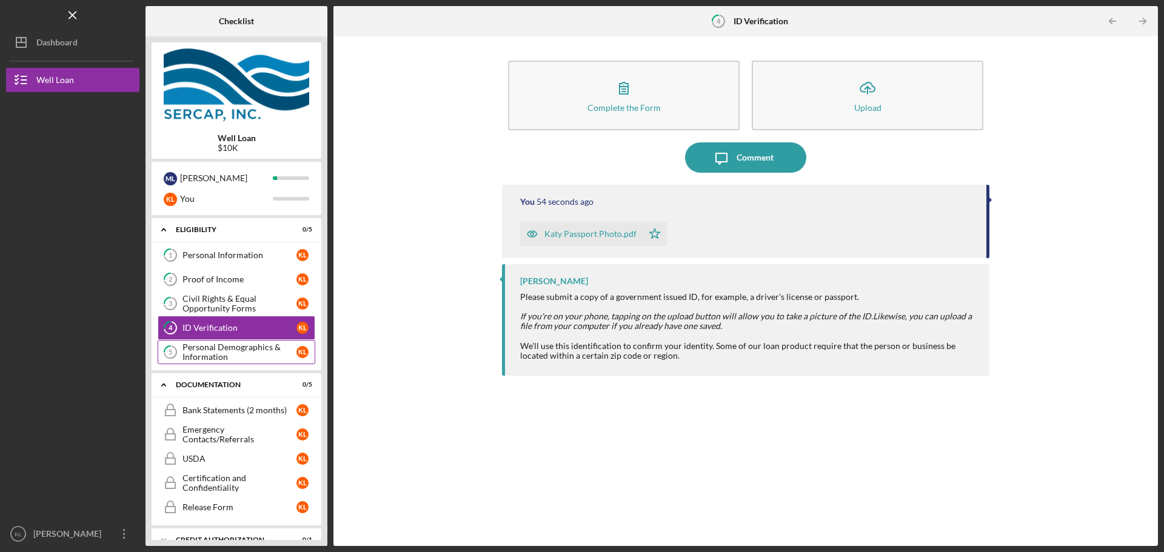
click at [223, 360] on div "Personal Demographics & Information" at bounding box center [239, 352] width 114 height 19
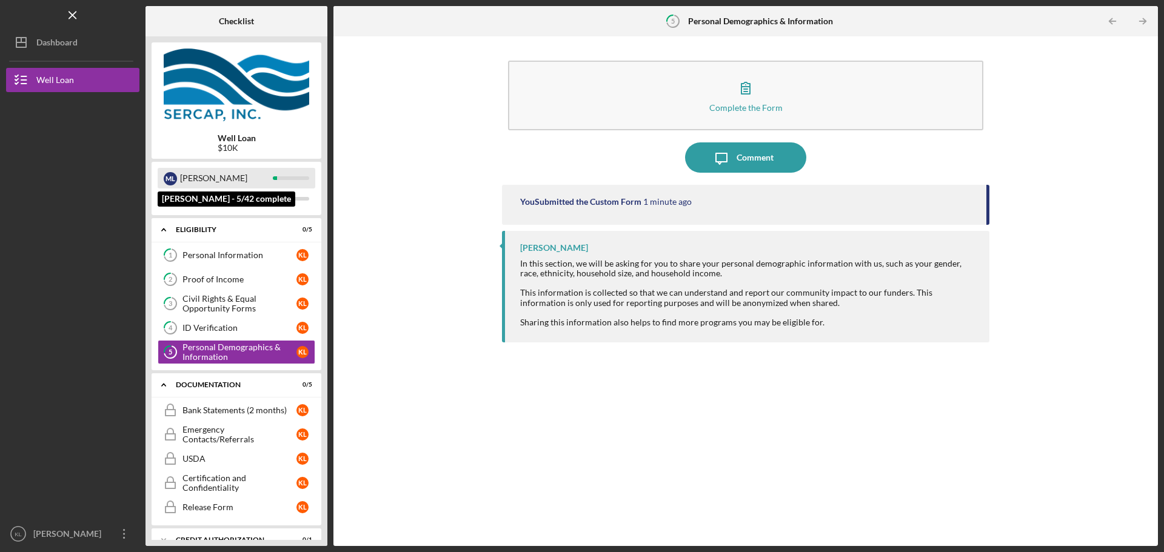
click at [219, 173] on div "[PERSON_NAME]" at bounding box center [226, 178] width 93 height 21
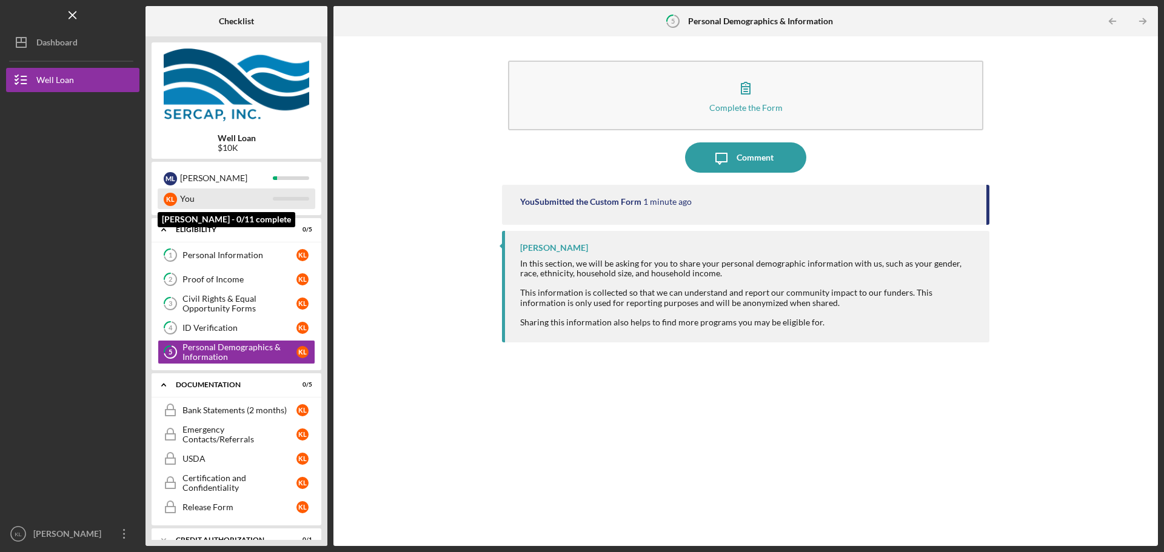
click at [221, 197] on div "You" at bounding box center [226, 199] width 93 height 21
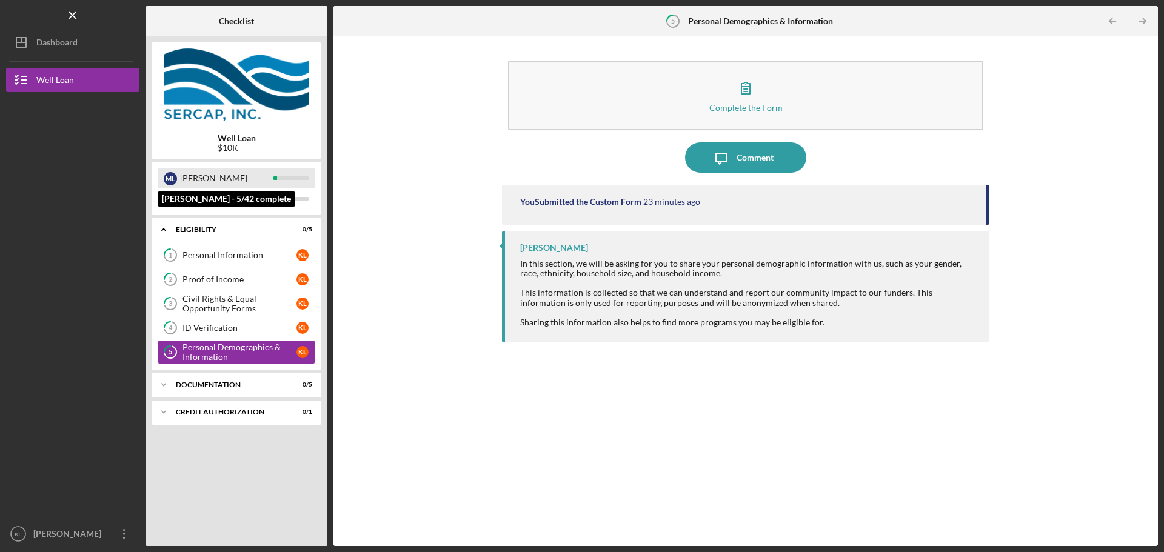
click at [263, 179] on div "[PERSON_NAME]" at bounding box center [226, 178] width 93 height 21
